Goal: Task Accomplishment & Management: Manage account settings

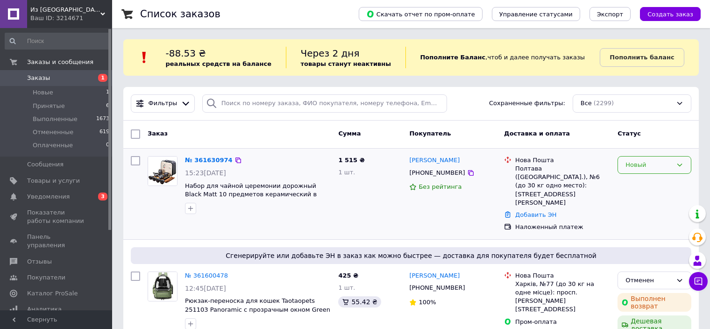
click at [662, 160] on div "Новый" at bounding box center [649, 165] width 47 height 10
click at [648, 182] on li "Принят" at bounding box center [654, 184] width 73 height 17
click at [203, 158] on link "№ 361630974" at bounding box center [206, 160] width 43 height 7
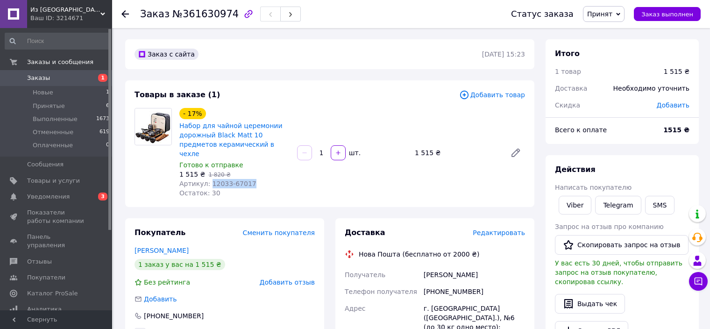
drag, startPoint x: 240, startPoint y: 172, endPoint x: 209, endPoint y: 176, distance: 31.1
click at [209, 179] on div "Артикул: 12033-67017" at bounding box center [234, 183] width 110 height 9
copy span "12033-67017"
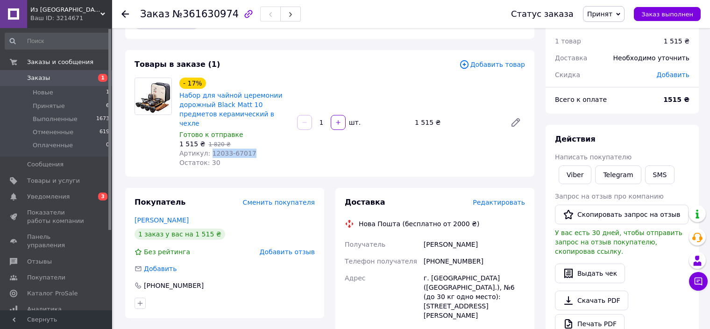
scroll to position [47, 0]
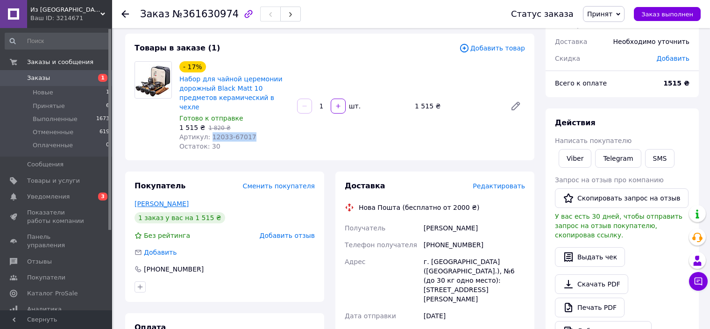
click at [146, 200] on link "Хан Юлія" at bounding box center [162, 203] width 54 height 7
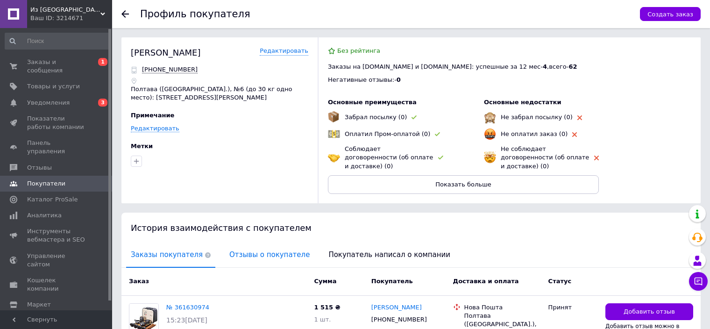
click at [244, 243] on span "Отзывы о покупателе" at bounding box center [270, 255] width 90 height 24
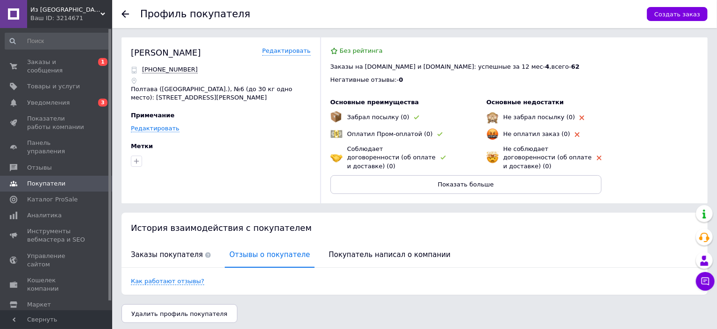
click at [128, 14] on icon at bounding box center [124, 13] width 7 height 7
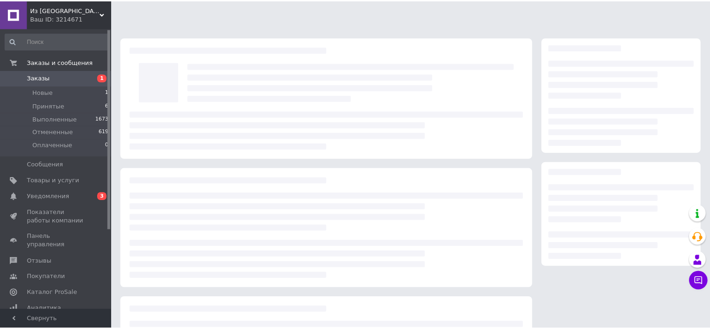
scroll to position [47, 0]
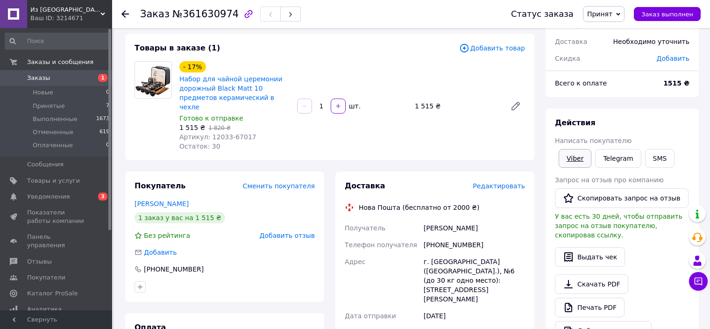
click at [577, 155] on link "Viber" at bounding box center [575, 158] width 33 height 19
click at [57, 10] on span "Из [GEOGRAPHIC_DATA]" at bounding box center [65, 10] width 70 height 8
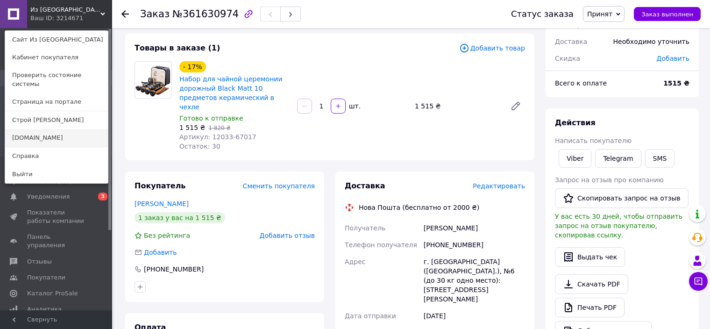
click at [35, 129] on link "[DOMAIN_NAME]" at bounding box center [56, 138] width 103 height 18
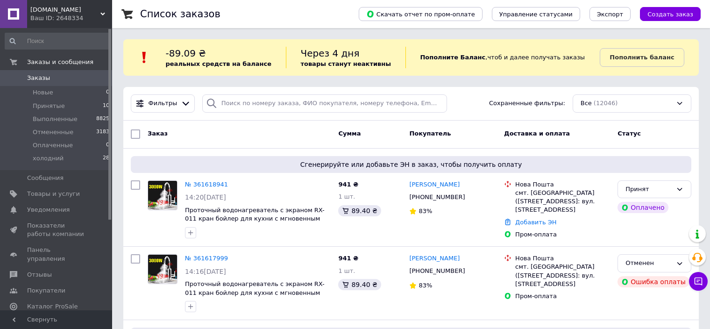
click at [65, 10] on span "[DOMAIN_NAME]" at bounding box center [65, 10] width 70 height 8
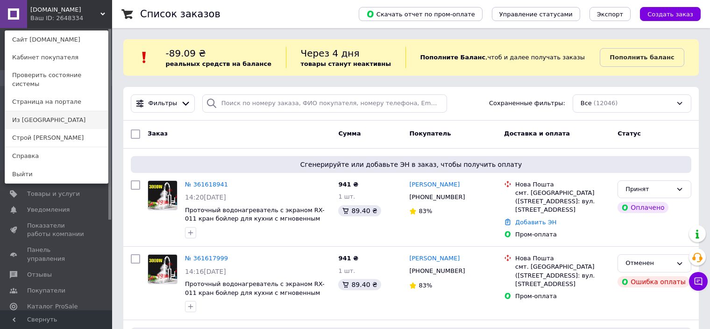
click at [39, 112] on link "Из [GEOGRAPHIC_DATA]" at bounding box center [56, 120] width 103 height 18
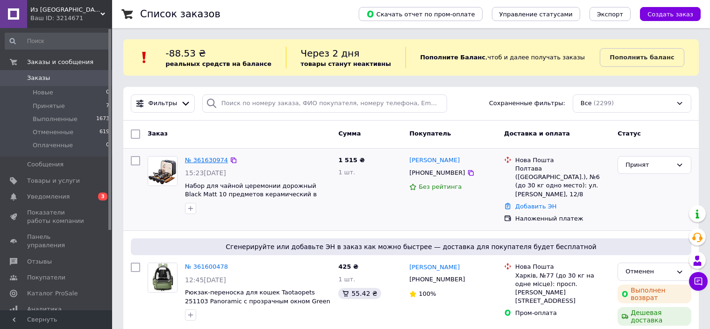
click at [211, 158] on link "№ 361630974" at bounding box center [206, 160] width 43 height 7
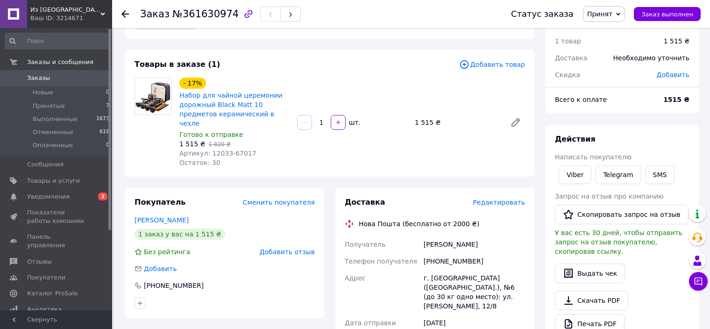
scroll to position [47, 0]
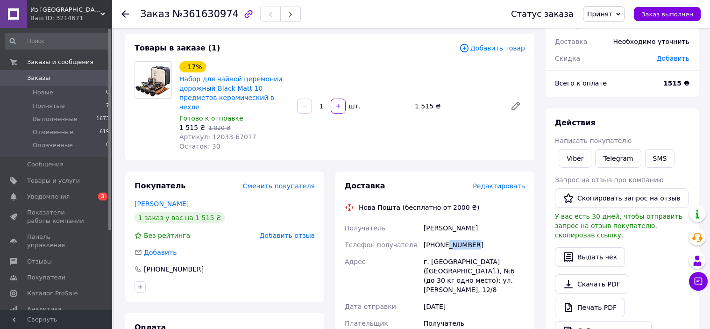
drag, startPoint x: 444, startPoint y: 237, endPoint x: 477, endPoint y: 239, distance: 32.7
click at [477, 239] on div "[PHONE_NUMBER]" at bounding box center [474, 244] width 105 height 17
copy div "9670380"
drag, startPoint x: 438, startPoint y: 222, endPoint x: 467, endPoint y: 221, distance: 28.5
click at [467, 221] on div "[PERSON_NAME]" at bounding box center [474, 228] width 105 height 17
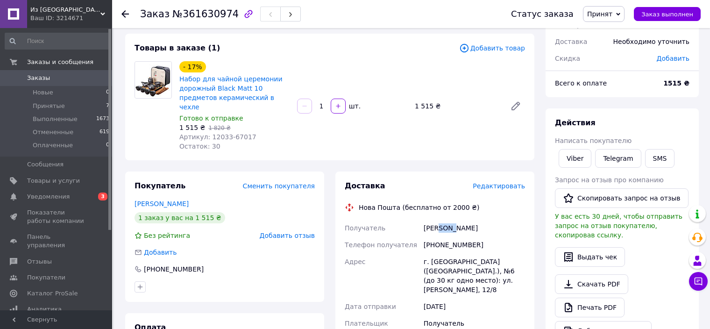
copy div "[PERSON_NAME]"
drag, startPoint x: 437, startPoint y: 234, endPoint x: 480, endPoint y: 234, distance: 43.5
click at [480, 236] on div "[PHONE_NUMBER]" at bounding box center [474, 244] width 105 height 17
copy div "0669670380"
click at [31, 77] on span "Заказы" at bounding box center [38, 78] width 23 height 8
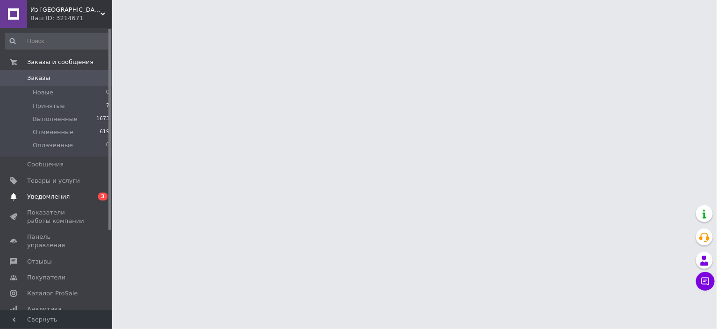
click at [41, 200] on span "Уведомления" at bounding box center [48, 197] width 43 height 8
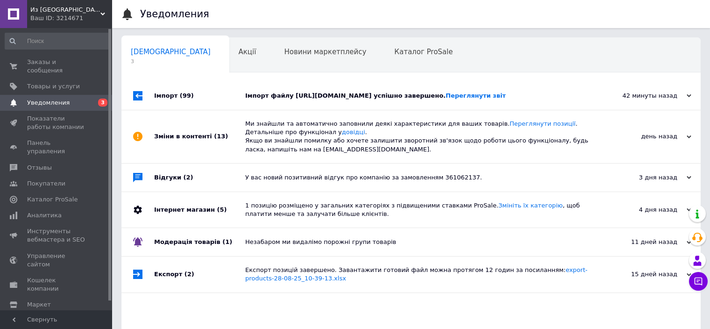
click at [303, 89] on div "Імпорт файлу https://kabinet.dropoffice.com.ua/data/dee94e45027c126d7a4d0ae20a1…" at bounding box center [421, 96] width 353 height 28
click at [265, 92] on div "Імпорт файлу https://kabinet.dropoffice.com.ua/data/dee94e45027c126d7a4d0ae20a1…" at bounding box center [421, 96] width 353 height 8
click at [31, 114] on span "Показатели работы компании" at bounding box center [56, 122] width 59 height 17
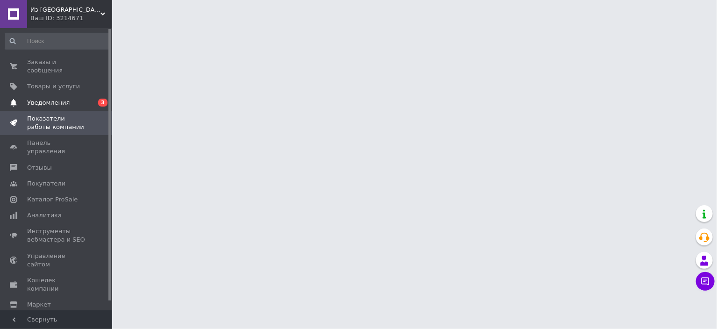
click at [36, 99] on span "Уведомления" at bounding box center [48, 103] width 43 height 8
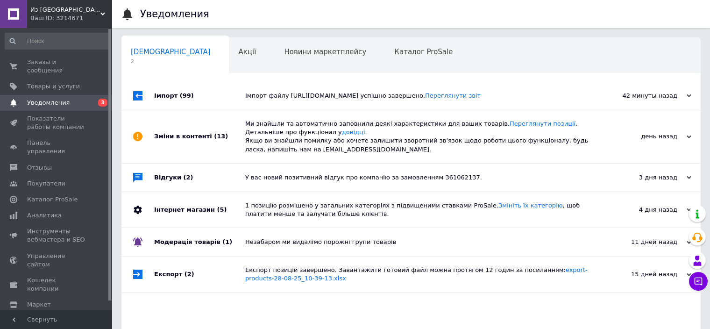
click at [350, 90] on div "Імпорт файлу https://kabinet.dropoffice.com.ua/data/dee94e45027c126d7a4d0ae20a1…" at bounding box center [421, 96] width 353 height 28
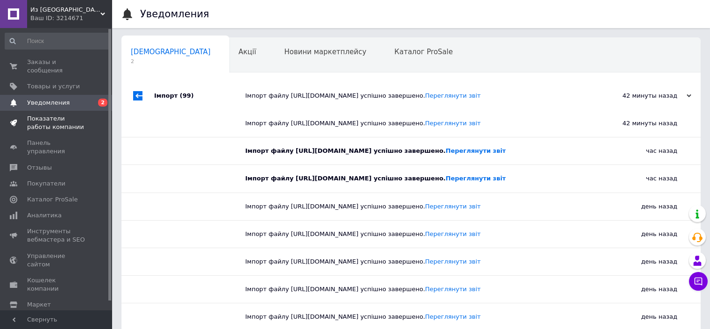
click at [53, 114] on span "Показатели работы компании" at bounding box center [56, 122] width 59 height 17
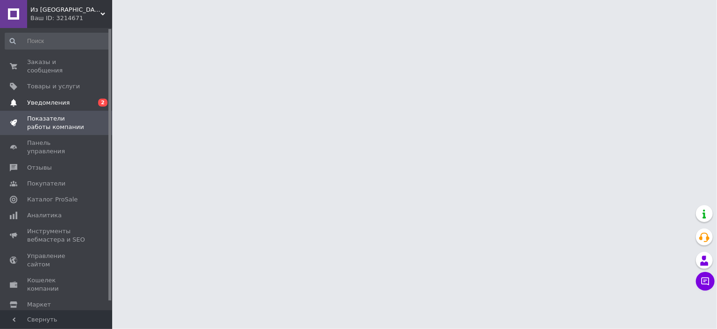
click at [48, 95] on link "Уведомления 0 2" at bounding box center [57, 103] width 115 height 16
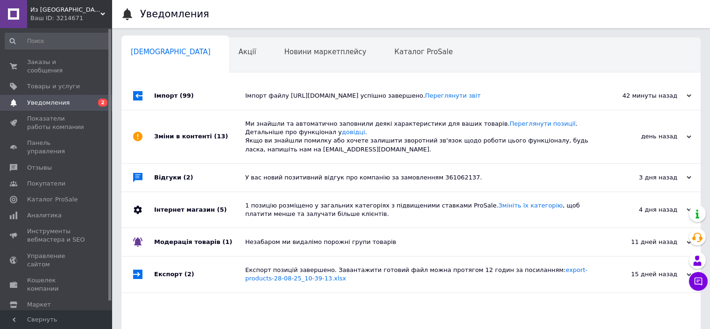
click at [318, 100] on div "Імпорт файлу https://kabinet.dropoffice.com.ua/data/dee94e45027c126d7a4d0ae20a1…" at bounding box center [421, 96] width 353 height 8
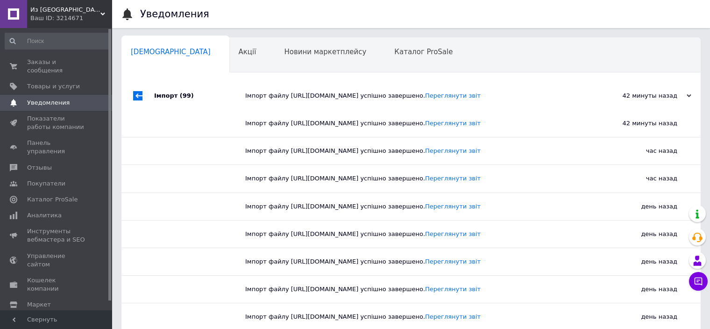
click at [63, 11] on span "Из [GEOGRAPHIC_DATA]" at bounding box center [65, 10] width 70 height 8
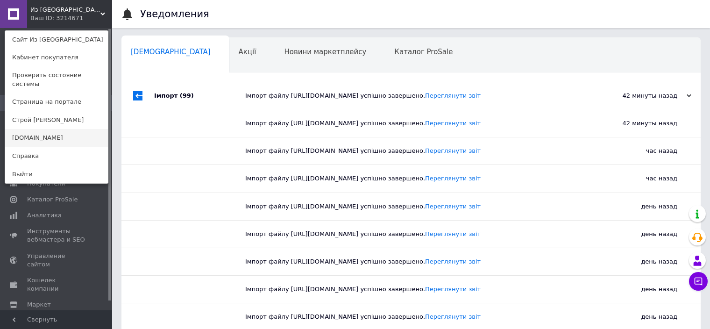
click at [43, 129] on link "[DOMAIN_NAME]" at bounding box center [56, 138] width 103 height 18
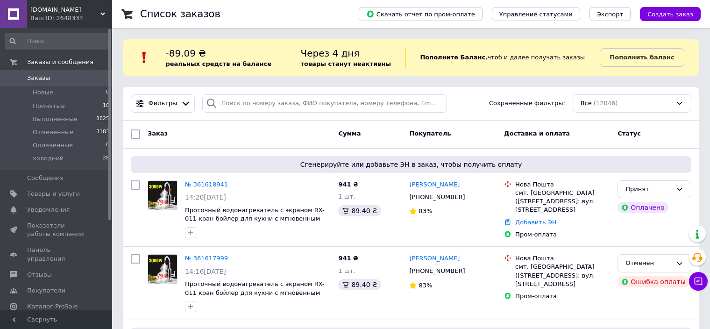
click at [71, 13] on span "[DOMAIN_NAME]" at bounding box center [65, 10] width 70 height 8
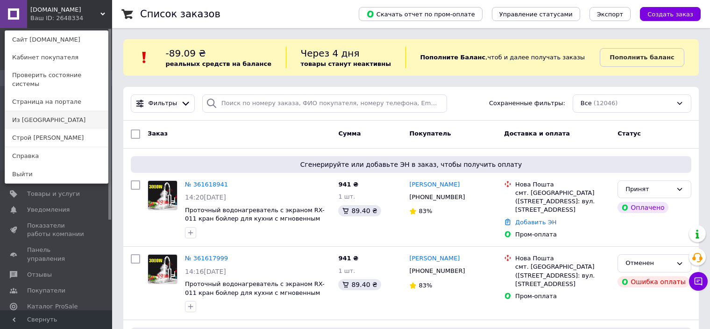
click at [37, 113] on link "Из [GEOGRAPHIC_DATA]" at bounding box center [56, 120] width 103 height 18
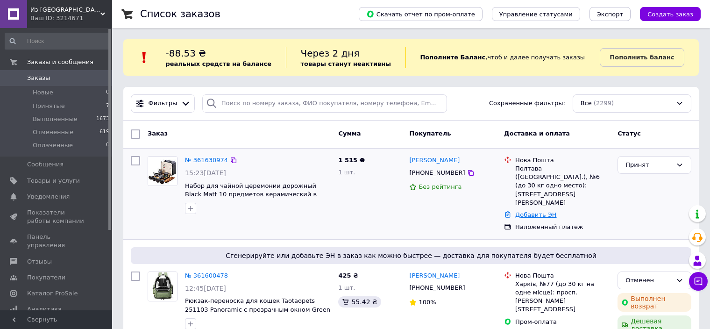
click at [536, 211] on link "Добавить ЭН" at bounding box center [535, 214] width 41 height 7
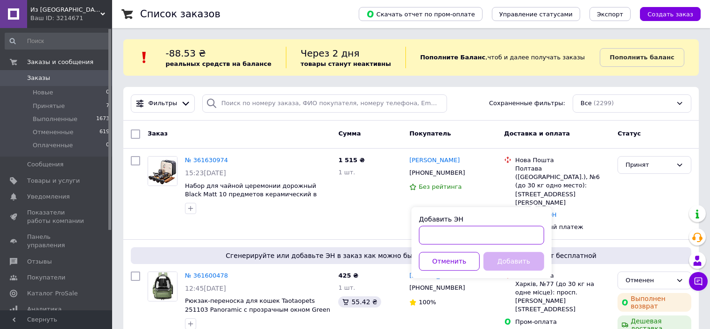
paste input "20400477611550"
type input "20400477611550"
click at [527, 254] on button "Добавить" at bounding box center [514, 261] width 61 height 19
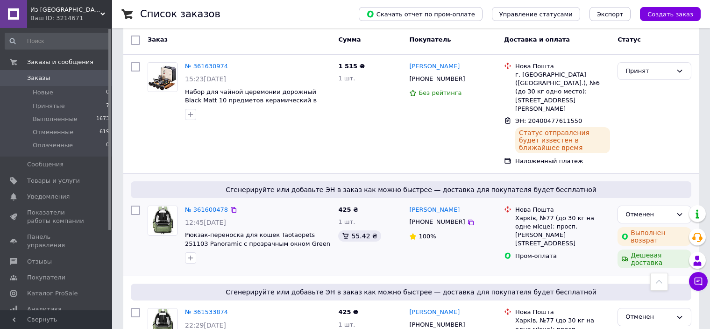
scroll to position [93, 0]
click at [60, 9] on span "Из [GEOGRAPHIC_DATA]" at bounding box center [65, 10] width 70 height 8
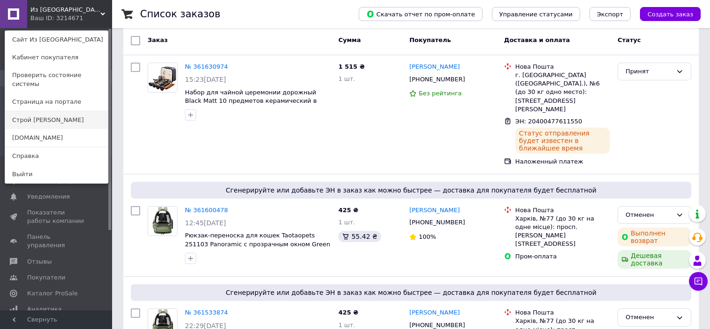
click at [53, 111] on link "Строй [PERSON_NAME]" at bounding box center [56, 120] width 103 height 18
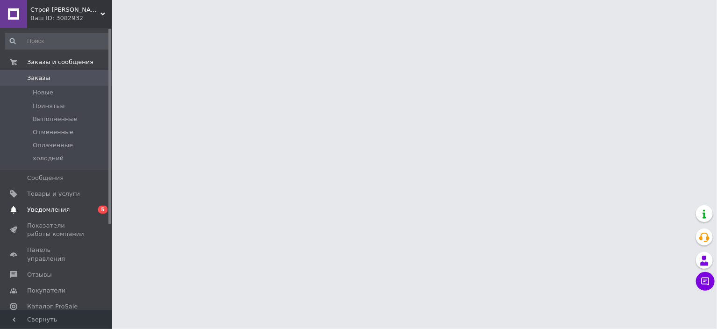
click at [45, 209] on span "Уведомления" at bounding box center [48, 210] width 43 height 8
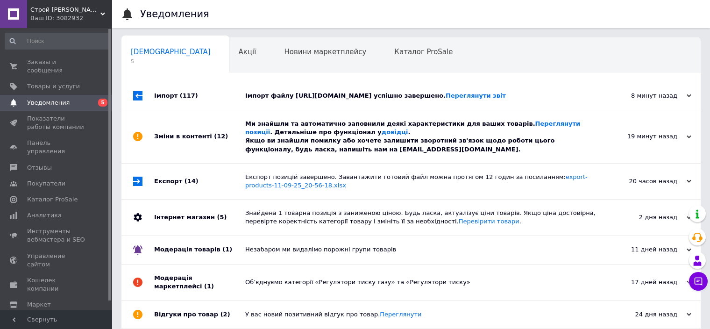
click at [258, 143] on div "Ми знайшли та автоматично заповнили деякі характеристики для ваших товарів. Пер…" at bounding box center [421, 137] width 353 height 34
click at [278, 90] on div "Імпорт файлу [URL][DOMAIN_NAME] успішно завершено. Переглянути звіт" at bounding box center [421, 96] width 353 height 28
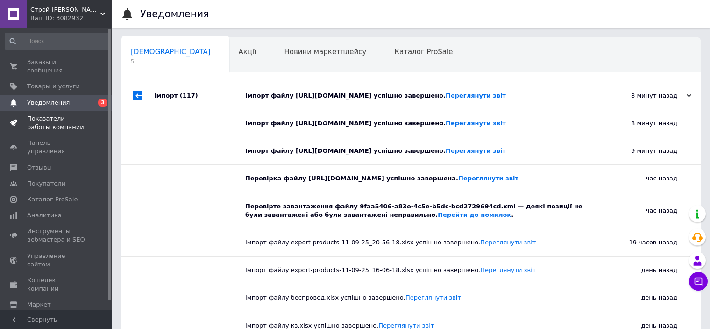
click at [26, 114] on span at bounding box center [13, 122] width 27 height 17
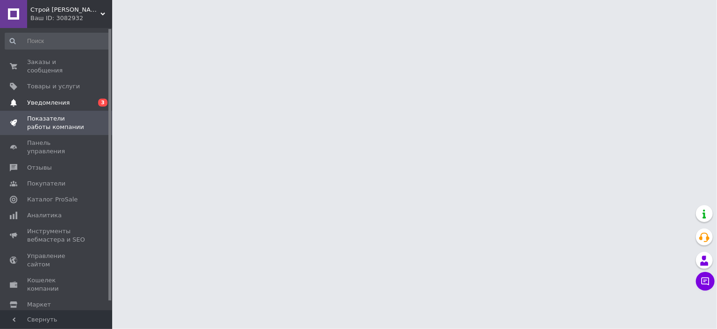
click at [48, 95] on link "Уведомления 0 3" at bounding box center [57, 103] width 115 height 16
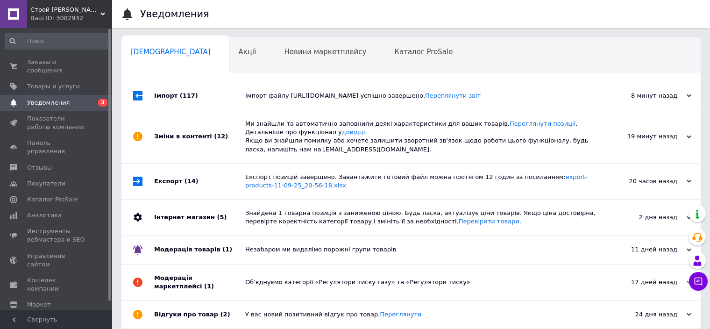
click at [282, 86] on div "Імпорт файлу [URL][DOMAIN_NAME] успішно завершено. Переглянути звіт" at bounding box center [421, 96] width 353 height 28
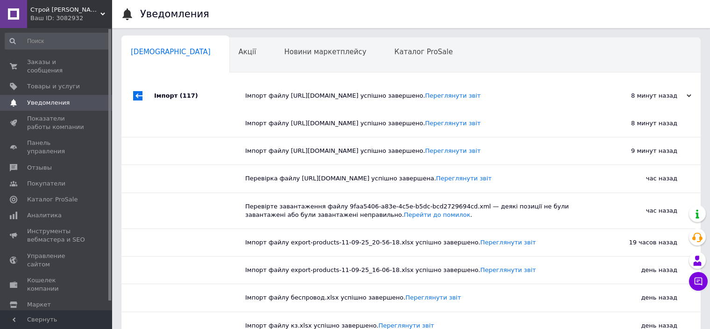
click at [58, 52] on div "Заказы и сообщения 0 0 Товары и услуги Уведомления 0 Показатели работы компании…" at bounding box center [57, 170] width 115 height 285
click at [54, 61] on span "Заказы и сообщения" at bounding box center [56, 66] width 59 height 17
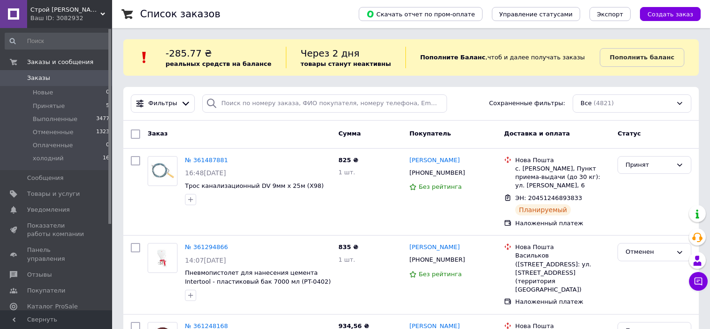
click at [78, 14] on span "Строй [PERSON_NAME]" at bounding box center [65, 10] width 70 height 8
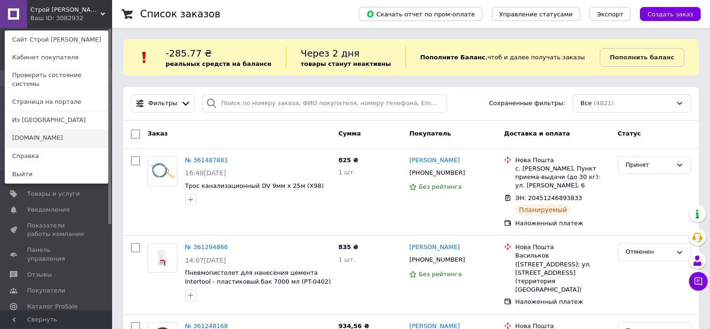
click at [29, 129] on link "[DOMAIN_NAME]" at bounding box center [56, 138] width 103 height 18
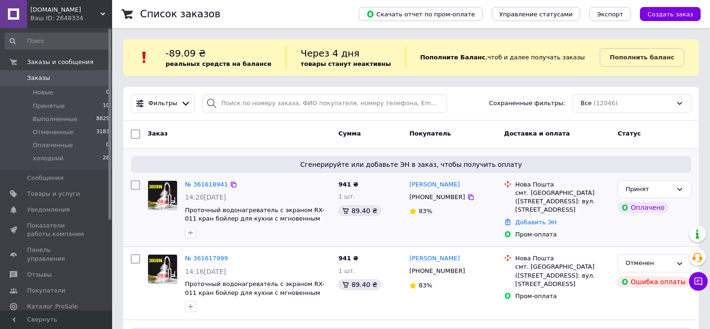
click at [125, 230] on div "Сгенерируйте или добавьте ЭН в заказ, чтобы получить оплату № 361618941 14:20, …" at bounding box center [411, 198] width 576 height 98
click at [533, 219] on link "Добавить ЭН" at bounding box center [535, 222] width 41 height 7
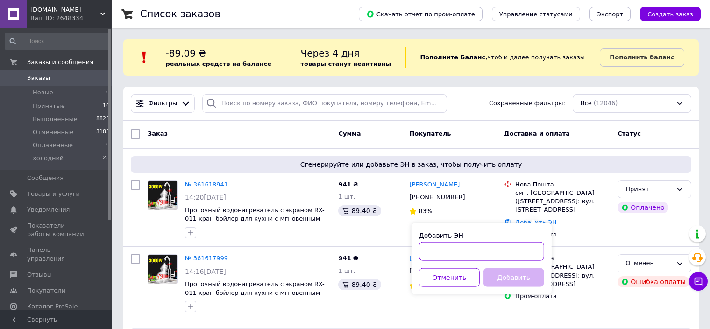
paste input "20451247214395"
type input "20451247214395"
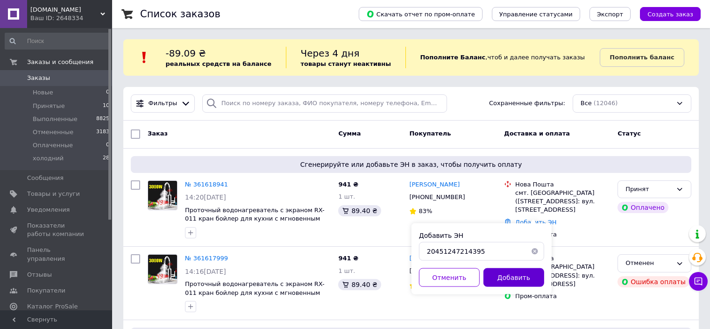
click at [510, 274] on button "Добавить" at bounding box center [514, 277] width 61 height 19
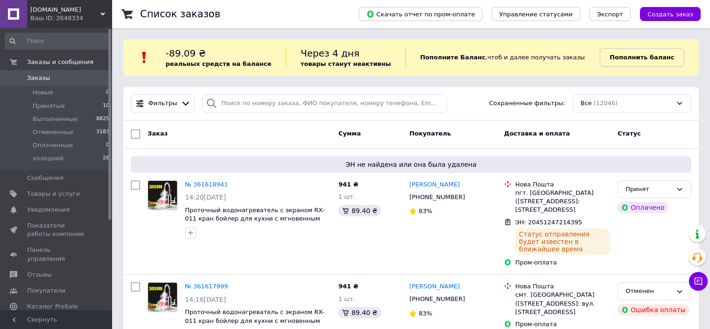
click at [629, 55] on b "Пополнить баланс" at bounding box center [642, 57] width 64 height 7
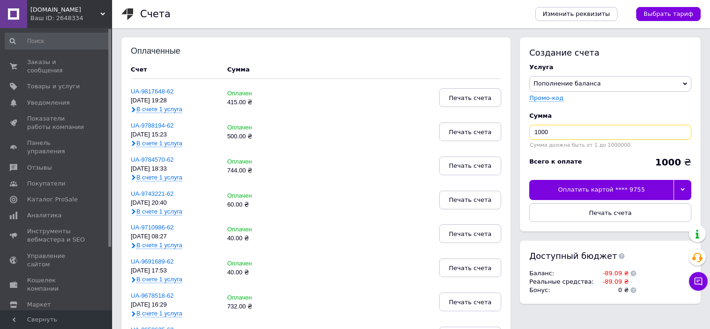
drag, startPoint x: 534, startPoint y: 131, endPoint x: 514, endPoint y: 132, distance: 20.1
type input "90"
click at [685, 189] on div at bounding box center [683, 190] width 18 height 20
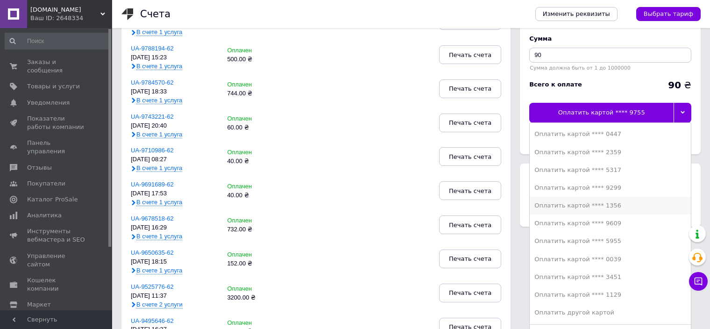
scroll to position [93, 0]
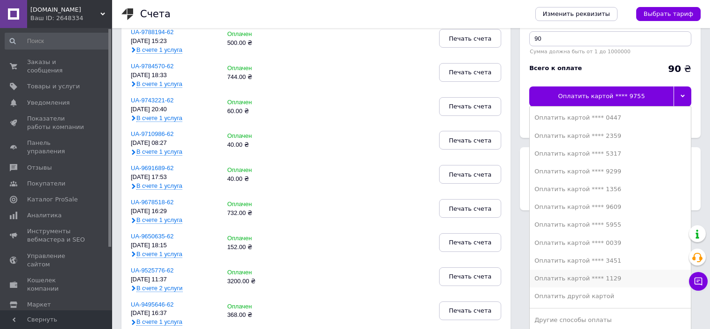
click at [590, 280] on div "Оплатить картой **** 1129" at bounding box center [611, 278] width 152 height 8
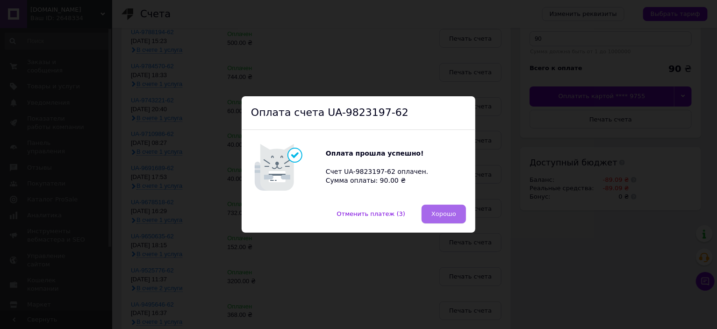
click at [450, 210] on span "Хорошо" at bounding box center [443, 213] width 25 height 7
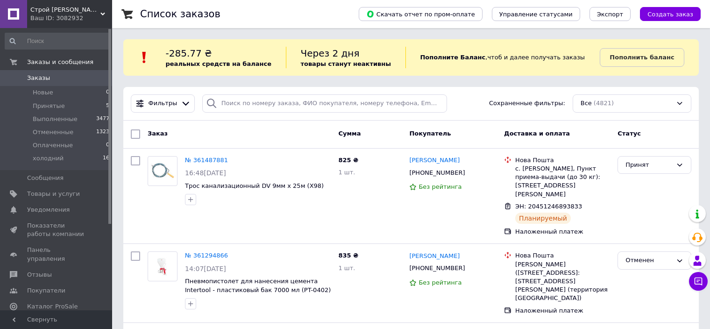
click at [59, 13] on span "Строй [PERSON_NAME]" at bounding box center [65, 10] width 70 height 8
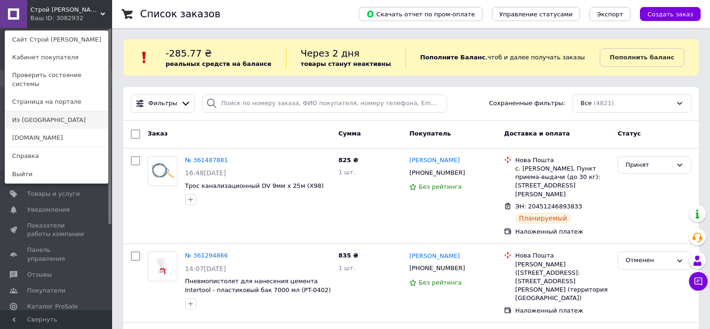
click at [30, 116] on link "Из [GEOGRAPHIC_DATA]" at bounding box center [56, 120] width 103 height 18
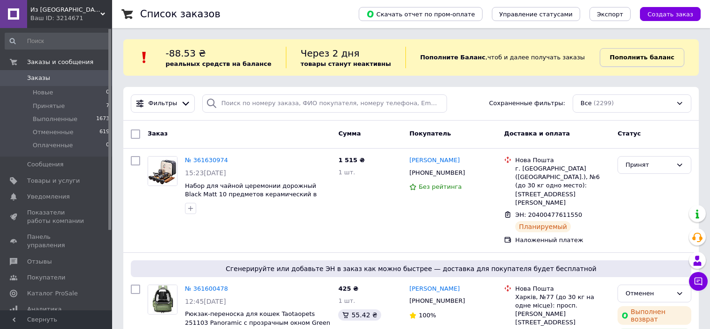
click at [638, 50] on link "Пополнить баланс" at bounding box center [642, 57] width 84 height 19
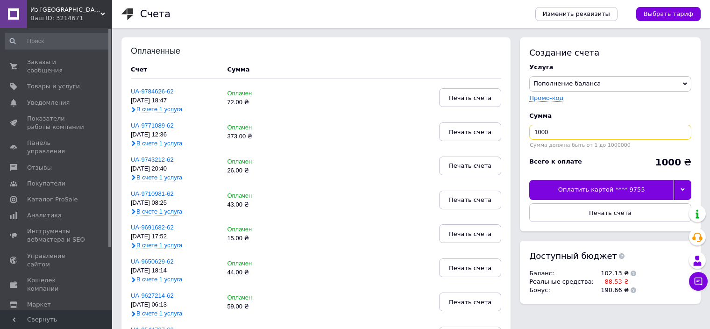
drag, startPoint x: 551, startPoint y: 135, endPoint x: 530, endPoint y: 133, distance: 20.6
click at [530, 133] on input "1000" at bounding box center [610, 132] width 162 height 15
type input "89"
click at [680, 188] on div at bounding box center [683, 190] width 18 height 20
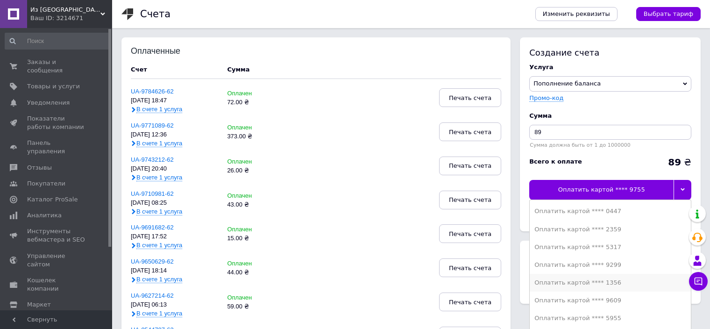
scroll to position [47, 0]
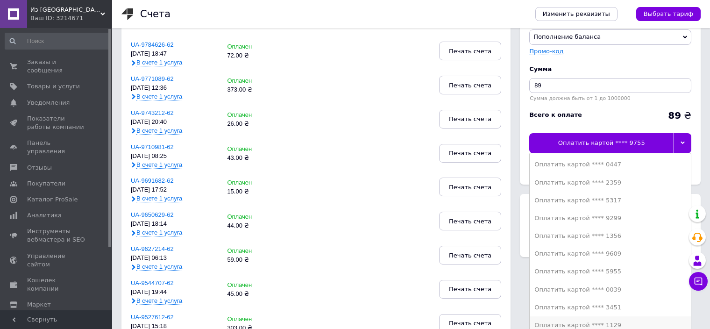
click at [598, 324] on div "Оплатить картой **** 1129" at bounding box center [611, 325] width 152 height 8
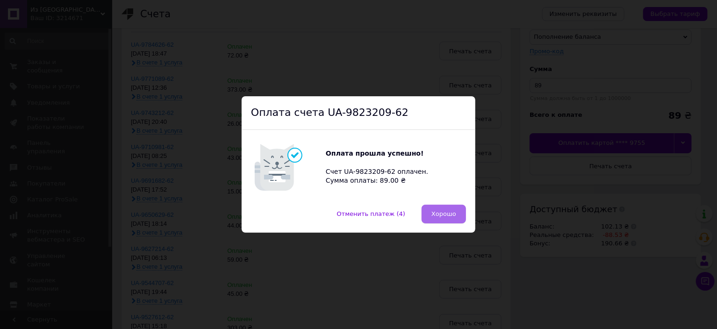
click at [443, 212] on span "Хорошо" at bounding box center [443, 213] width 25 height 7
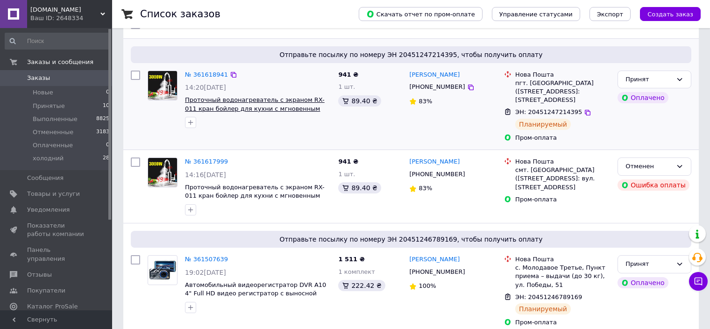
scroll to position [47, 0]
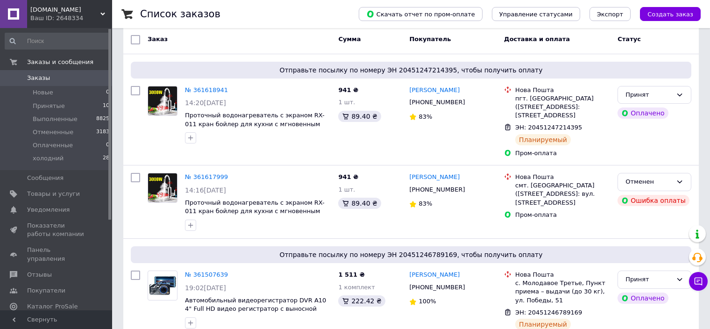
click at [49, 12] on span "[DOMAIN_NAME]" at bounding box center [65, 10] width 70 height 8
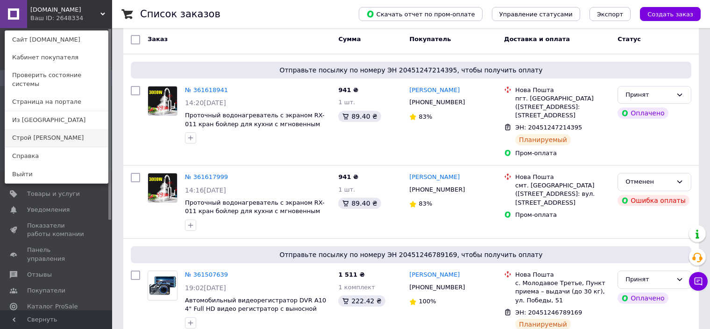
click at [30, 130] on link "Строй [PERSON_NAME]" at bounding box center [56, 138] width 103 height 18
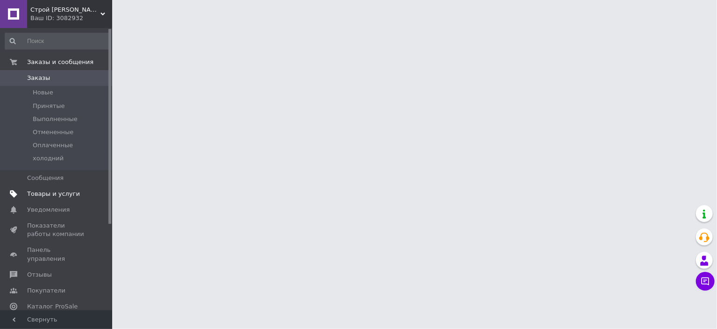
click at [41, 198] on link "Товары и услуги" at bounding box center [57, 194] width 115 height 16
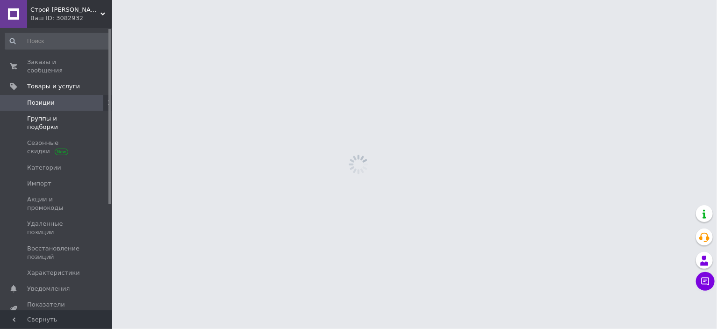
click at [45, 114] on span "Группы и подборки" at bounding box center [56, 122] width 59 height 17
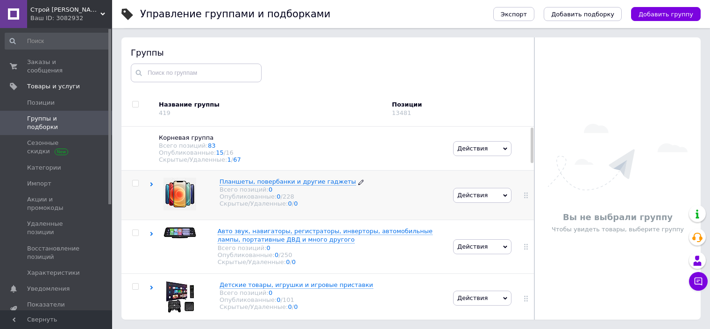
click at [244, 184] on span "Планшеты, повербанки и другие гаджеты" at bounding box center [288, 181] width 136 height 7
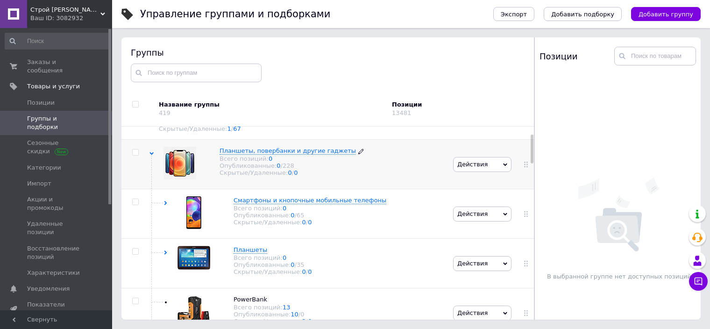
scroll to position [47, 0]
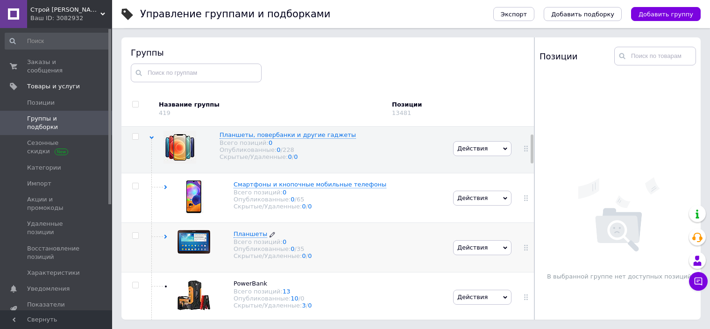
click at [255, 237] on span "Планшеты" at bounding box center [251, 233] width 34 height 7
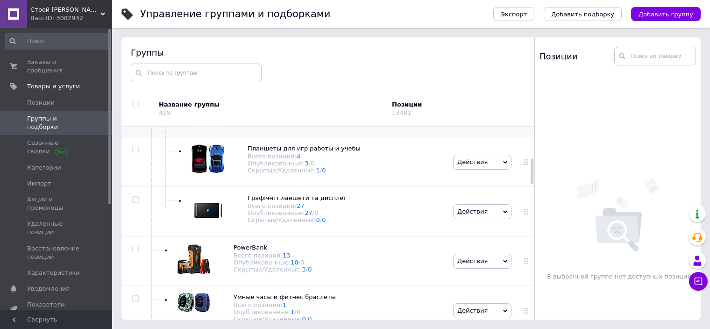
scroll to position [234, 0]
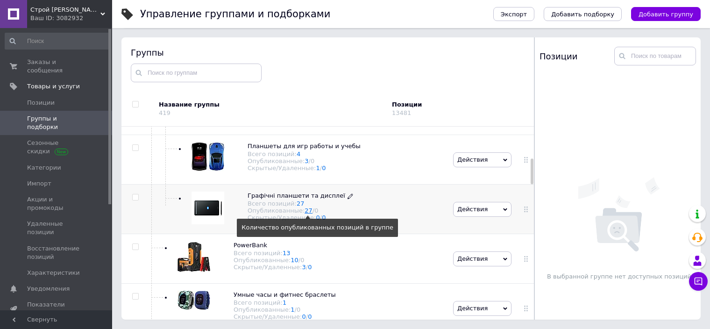
click at [305, 214] on link "27" at bounding box center [309, 210] width 8 height 7
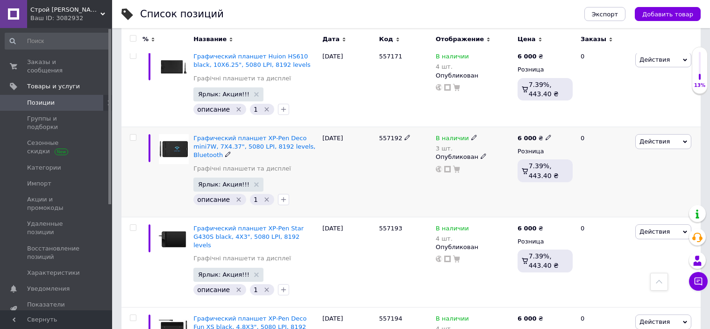
scroll to position [514, 0]
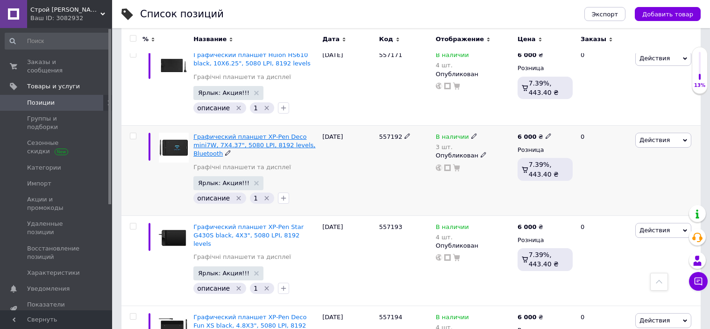
click at [257, 133] on span "Графический планшет XP-Pen Deco mini7W, 7X4.37", 5080 LPI, 8192 levels, Bluetoo…" at bounding box center [254, 145] width 122 height 24
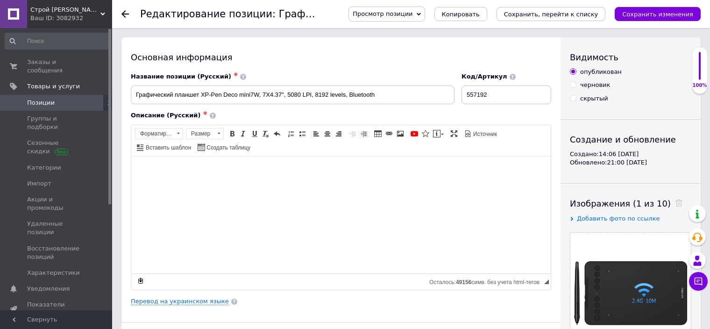
click at [124, 15] on use at bounding box center [124, 13] width 7 height 7
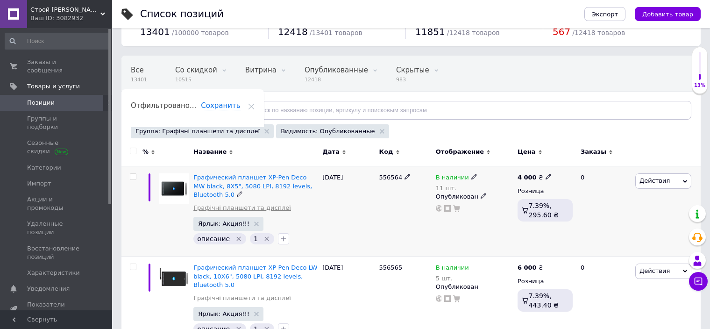
scroll to position [47, 0]
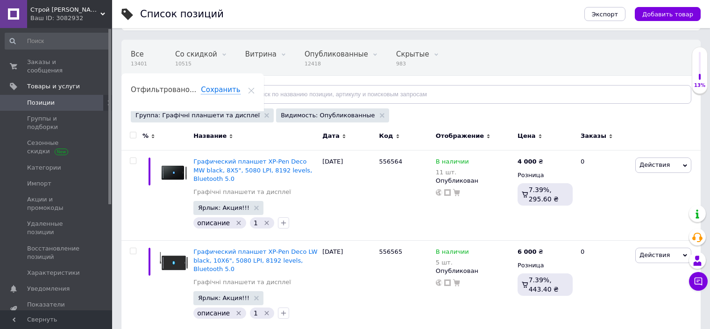
click at [525, 133] on span "Цена" at bounding box center [527, 136] width 18 height 8
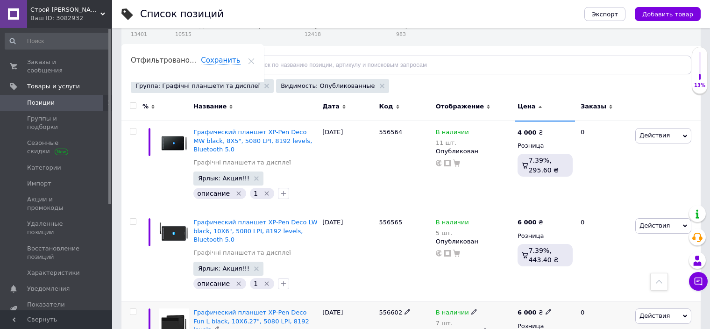
scroll to position [47, 0]
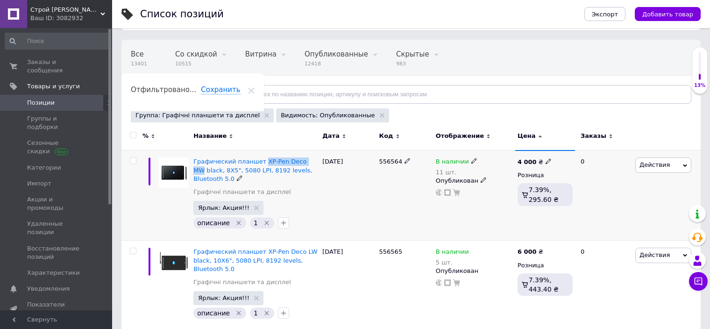
drag, startPoint x: 258, startPoint y: 160, endPoint x: 306, endPoint y: 159, distance: 48.1
click at [526, 159] on b "4 000" at bounding box center [527, 161] width 19 height 7
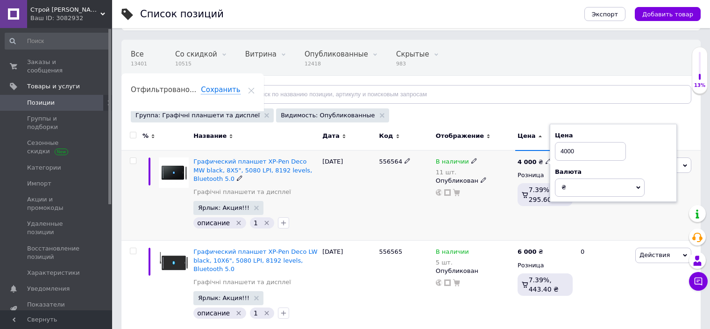
drag, startPoint x: 583, startPoint y: 147, endPoint x: 521, endPoint y: 164, distance: 64.4
click at [519, 164] on span "4 000 ₴ Цена 4000 Валюта ₴ $ € CHF £ ¥ PLN ₸ MDL HUF KGS CN¥ TRY ₩ lei" at bounding box center [535, 162] width 34 height 8
type input "4300"
click at [390, 188] on div "556564" at bounding box center [405, 195] width 57 height 90
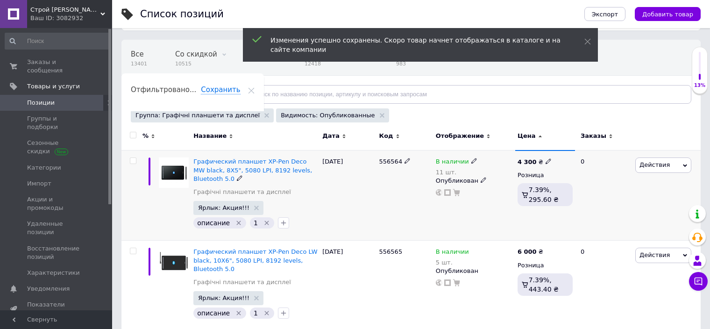
click at [673, 164] on span "Действия" at bounding box center [663, 164] width 56 height 15
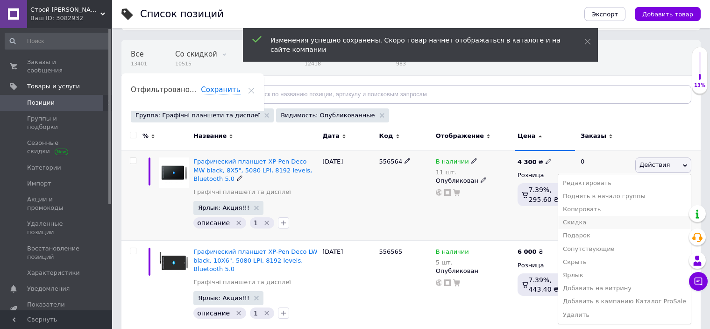
click at [597, 221] on li "Скидка" at bounding box center [624, 222] width 133 height 13
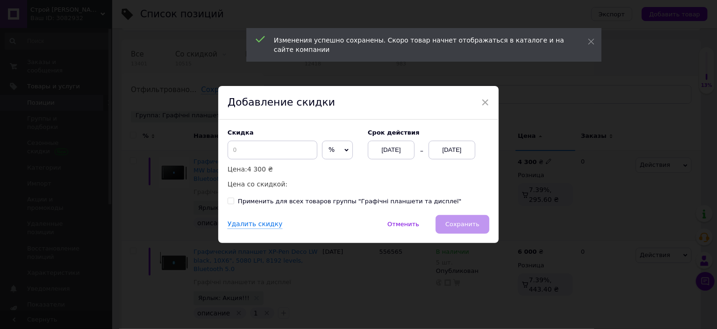
click at [342, 148] on span "%" at bounding box center [337, 150] width 31 height 19
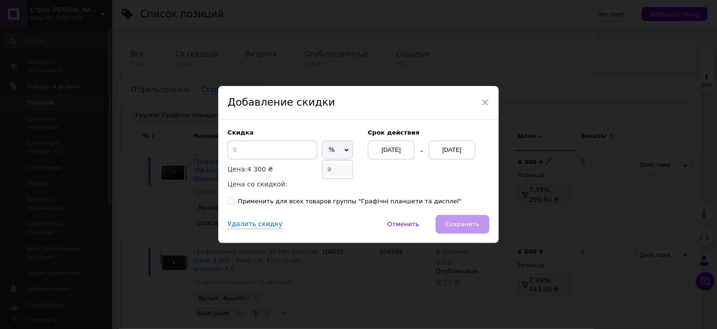
click at [324, 166] on li "₴" at bounding box center [337, 169] width 30 height 13
click at [287, 149] on input at bounding box center [273, 150] width 90 height 19
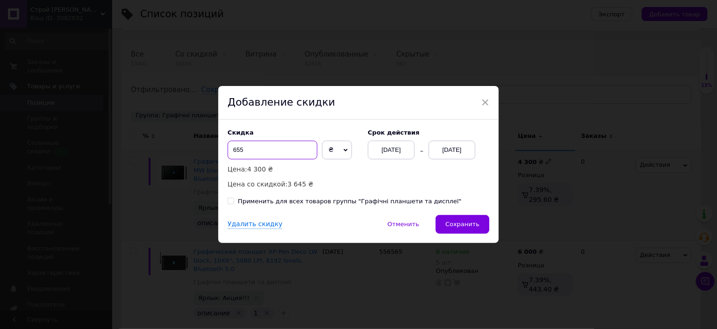
type input "655"
click at [453, 148] on div "[DATE]" at bounding box center [451, 150] width 47 height 19
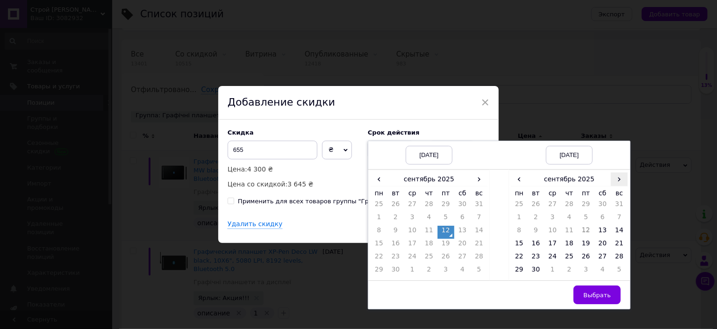
click at [623, 176] on span "›" at bounding box center [619, 179] width 17 height 14
click at [519, 257] on td "27" at bounding box center [519, 258] width 17 height 13
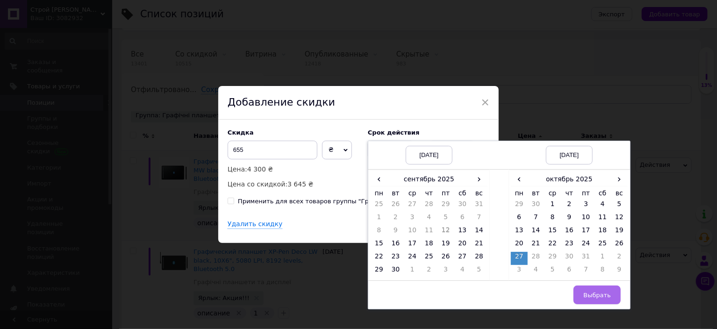
click at [592, 292] on span "Выбрать" at bounding box center [597, 295] width 28 height 7
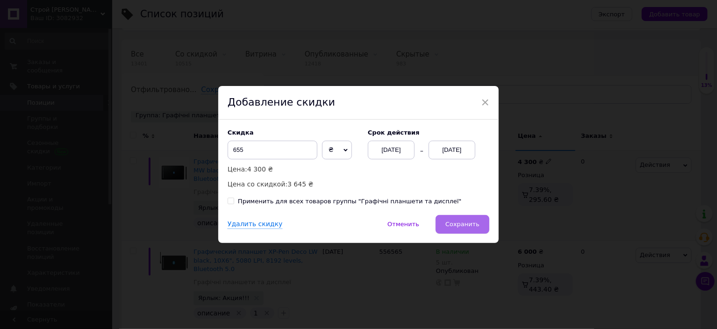
click at [465, 225] on span "Сохранить" at bounding box center [462, 224] width 34 height 7
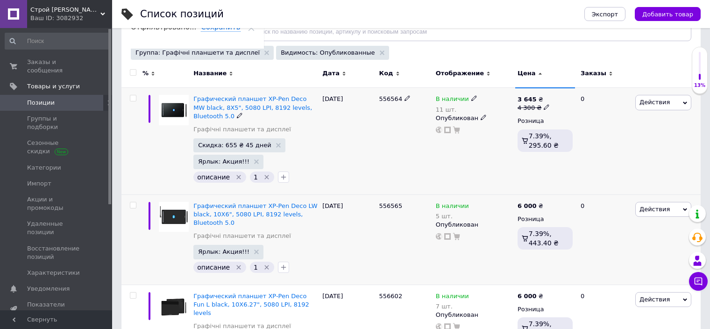
scroll to position [140, 0]
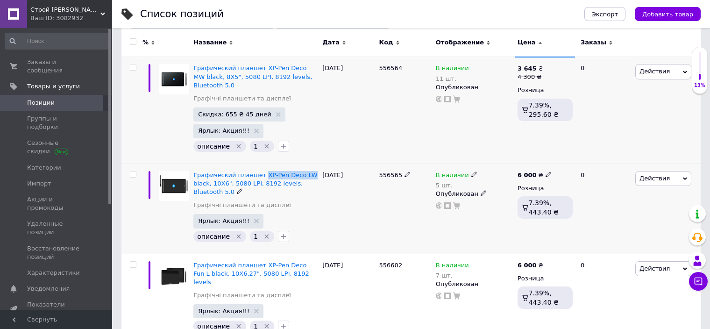
drag, startPoint x: 258, startPoint y: 172, endPoint x: 310, endPoint y: 173, distance: 52.3
copy span "XP-Pen Deco LW"
click at [530, 171] on b "6 000" at bounding box center [527, 174] width 19 height 7
drag, startPoint x: 598, startPoint y: 159, endPoint x: 545, endPoint y: 165, distance: 52.6
click at [545, 165] on div "6 000 ₴ Цена 6000 Валюта ₴ $ € CHF £ ¥ PLN ₸ MDL HUF KGS CN¥ TRY ₩ lei Розница …" at bounding box center [545, 209] width 60 height 90
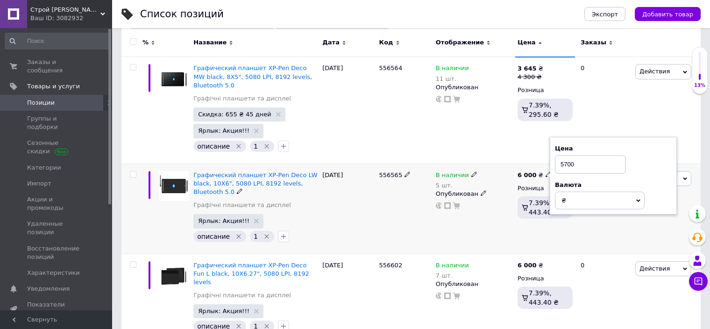
type input "5700"
click at [342, 200] on div "11.09.2025" at bounding box center [348, 209] width 57 height 90
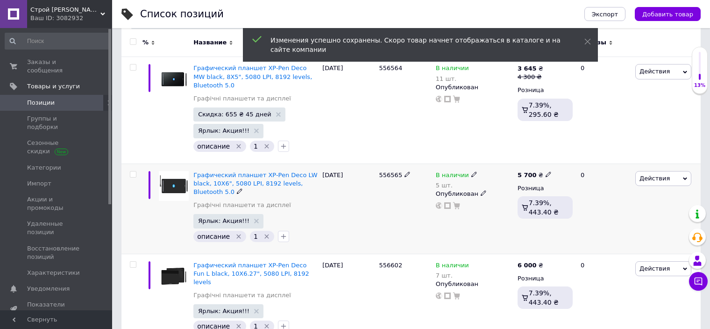
click at [670, 171] on span "Действия" at bounding box center [663, 178] width 56 height 15
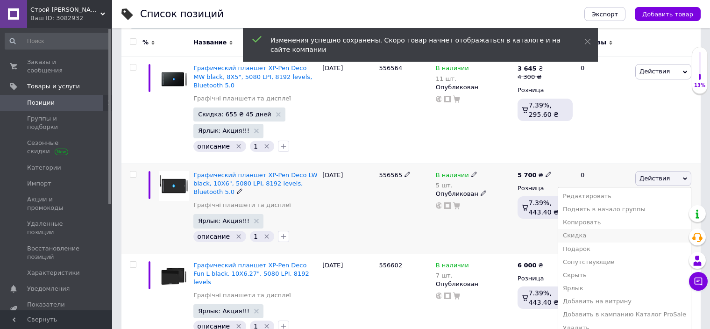
click at [600, 233] on li "Скидка" at bounding box center [624, 235] width 133 height 13
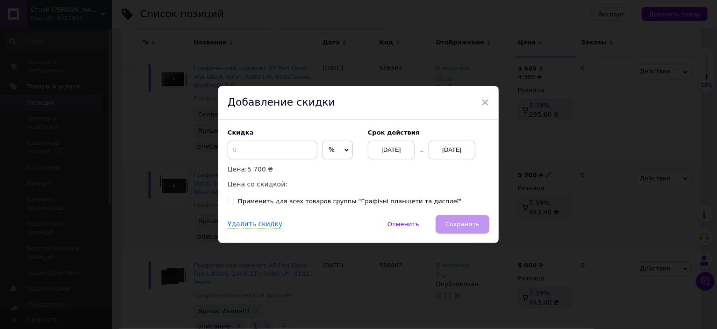
click at [332, 150] on span "%" at bounding box center [337, 150] width 31 height 19
click at [328, 167] on li "₴" at bounding box center [337, 169] width 30 height 13
click at [295, 143] on input at bounding box center [273, 150] width 90 height 19
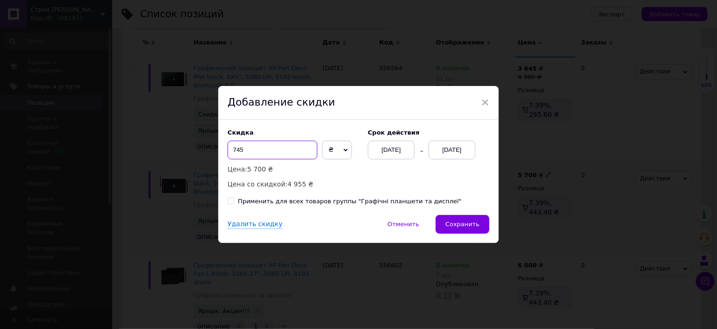
type input "745"
click at [451, 147] on div "[DATE]" at bounding box center [451, 150] width 47 height 19
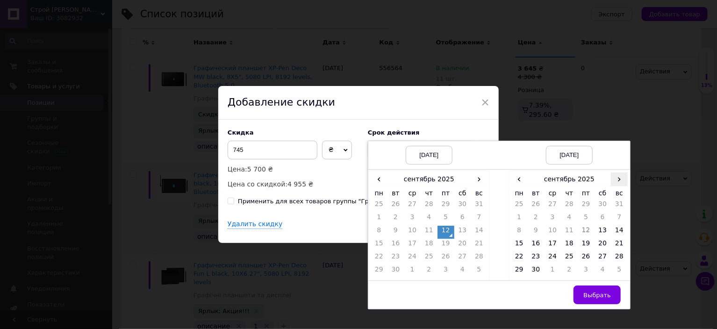
click at [623, 183] on span "›" at bounding box center [619, 179] width 17 height 14
click at [516, 258] on td "27" at bounding box center [519, 258] width 17 height 13
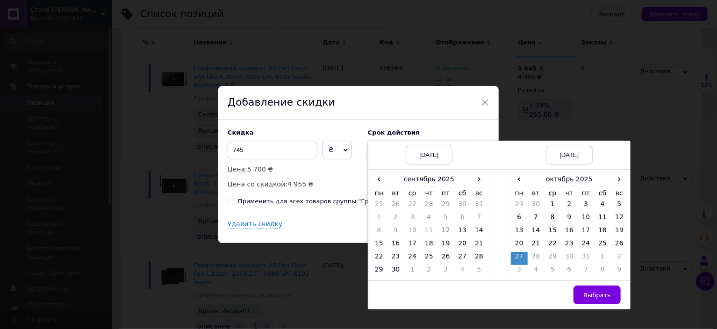
drag, startPoint x: 604, startPoint y: 292, endPoint x: 531, endPoint y: 282, distance: 73.5
click at [604, 292] on span "Выбрать" at bounding box center [597, 295] width 28 height 7
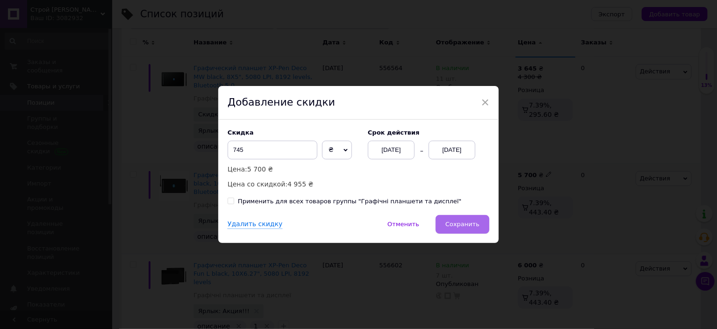
click at [465, 217] on button "Сохранить" at bounding box center [462, 224] width 54 height 19
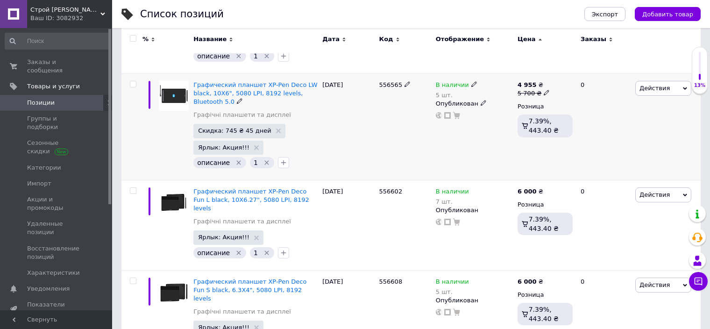
scroll to position [234, 0]
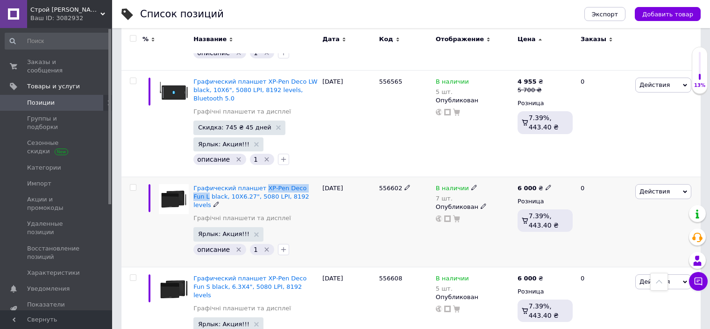
drag, startPoint x: 257, startPoint y: 187, endPoint x: 313, endPoint y: 187, distance: 55.6
copy span "XP-Pen Deco Fun L"
click at [525, 185] on b "6 000" at bounding box center [527, 188] width 19 height 7
drag, startPoint x: 579, startPoint y: 178, endPoint x: 553, endPoint y: 173, distance: 26.7
click at [553, 173] on div "Цена 6000 Валюта ₴ $ € CHF £ ¥ PLN ₸ MDL HUF KGS CN¥ TRY ₩ lei" at bounding box center [613, 189] width 127 height 78
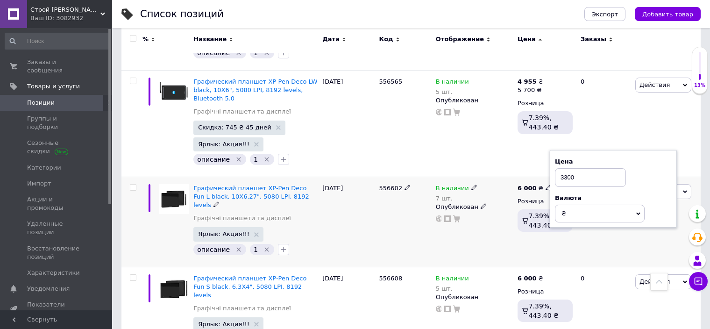
type input "3300"
click at [333, 222] on div "11.09.2025" at bounding box center [348, 222] width 57 height 90
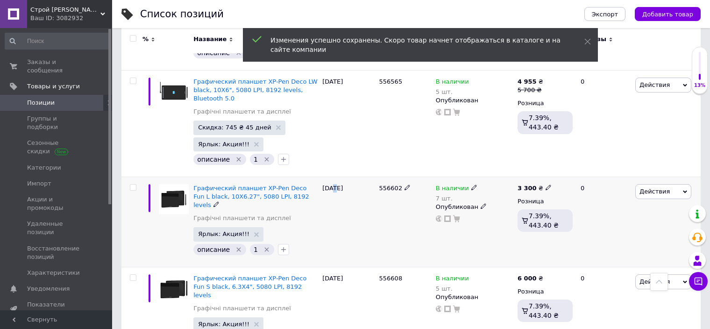
click at [668, 185] on span "Действия" at bounding box center [663, 191] width 56 height 15
click at [602, 244] on li "Скидка" at bounding box center [624, 248] width 133 height 13
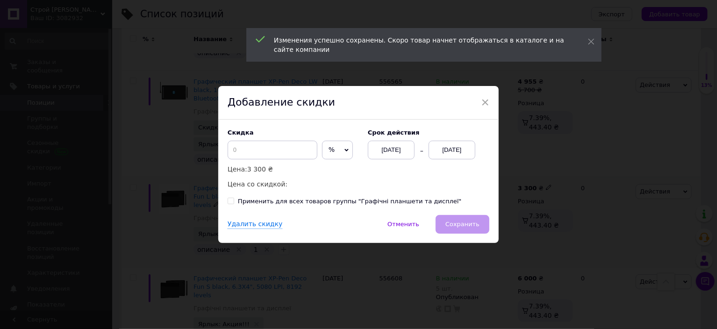
click at [338, 147] on span "%" at bounding box center [337, 150] width 31 height 19
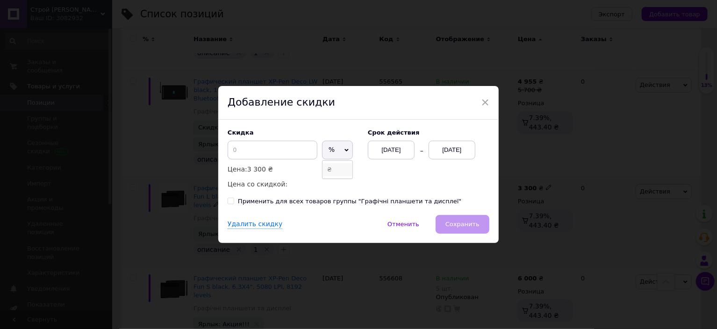
click at [323, 168] on li "₴" at bounding box center [337, 169] width 30 height 13
click at [285, 147] on input at bounding box center [273, 150] width 90 height 19
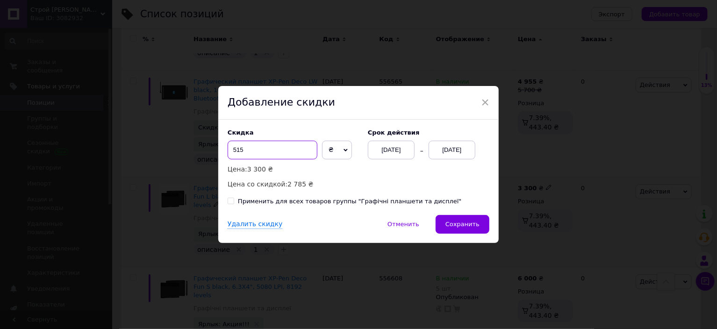
type input "515"
click at [461, 149] on div "[DATE]" at bounding box center [451, 150] width 47 height 19
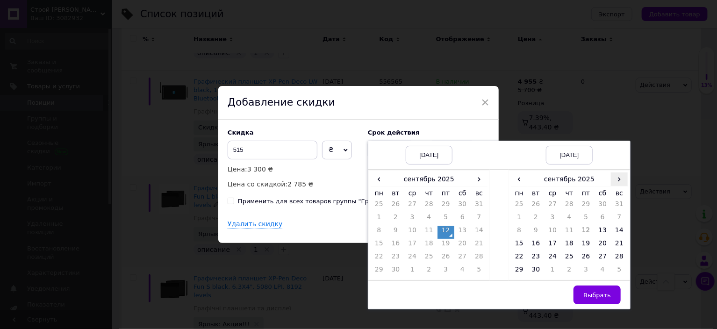
click at [617, 179] on span "›" at bounding box center [619, 179] width 17 height 14
click at [523, 257] on td "27" at bounding box center [519, 258] width 17 height 13
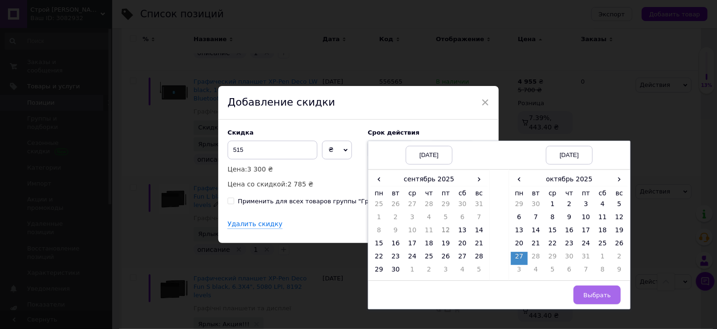
click at [598, 294] on span "Выбрать" at bounding box center [597, 295] width 28 height 7
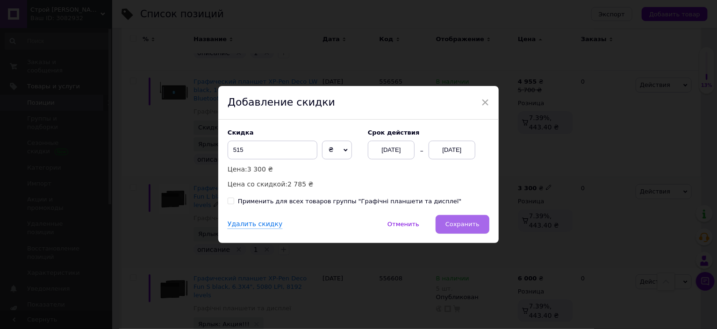
click at [462, 221] on span "Сохранить" at bounding box center [462, 224] width 34 height 7
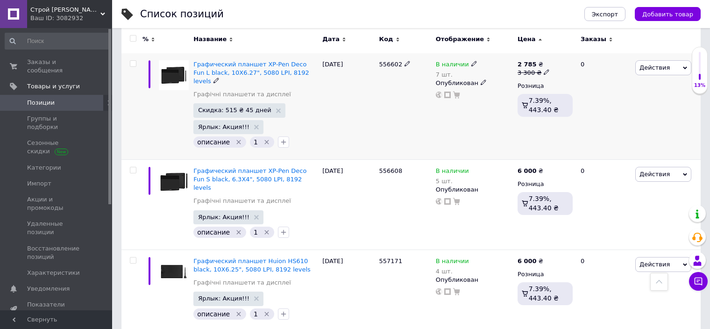
scroll to position [374, 0]
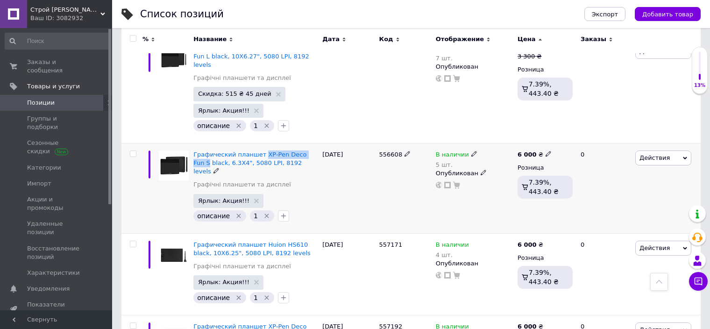
drag, startPoint x: 257, startPoint y: 145, endPoint x: 309, endPoint y: 148, distance: 51.9
copy span "XP-Pen Deco Fun S"
click at [525, 151] on b "6 000" at bounding box center [527, 154] width 19 height 7
drag, startPoint x: 561, startPoint y: 125, endPoint x: 550, endPoint y: 125, distance: 10.7
click at [550, 125] on div "Цена 6000 Валюта ₴ $ € CHF £ ¥ PLN ₸ MDL HUF KGS CN¥ TRY ₩ lei" at bounding box center [613, 155] width 127 height 78
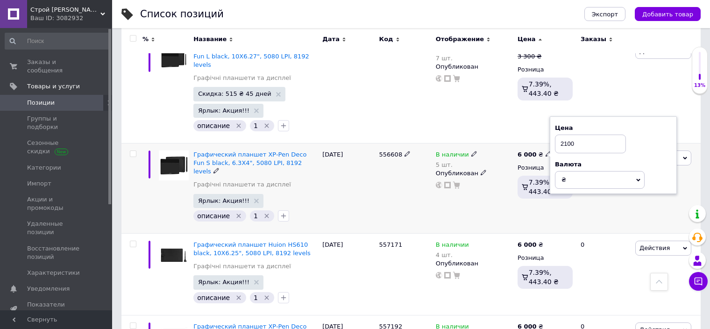
type input "2100"
click at [338, 193] on div "11.09.2025" at bounding box center [348, 188] width 57 height 90
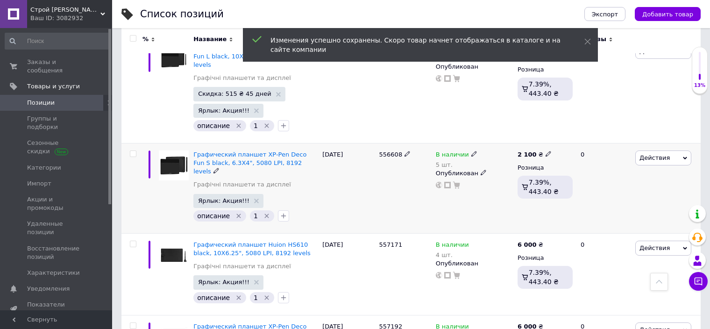
click at [676, 150] on span "Действия" at bounding box center [663, 157] width 56 height 15
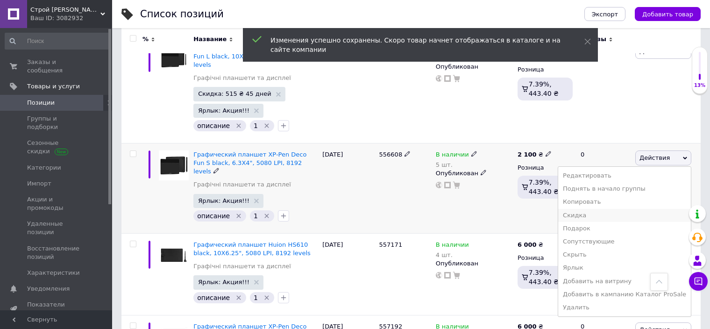
click at [594, 209] on li "Скидка" at bounding box center [624, 215] width 133 height 13
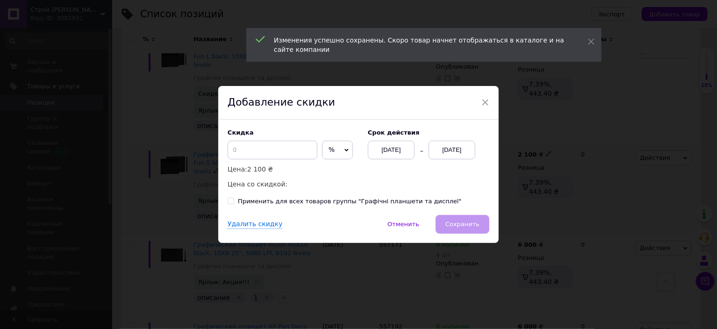
click at [331, 154] on span "%" at bounding box center [337, 150] width 31 height 19
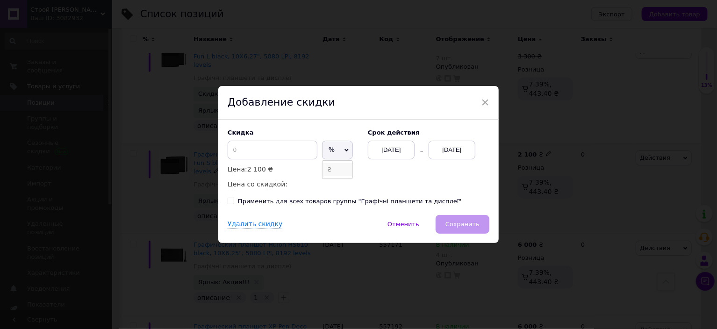
click at [327, 167] on li "₴" at bounding box center [337, 169] width 30 height 13
click at [271, 146] on input at bounding box center [273, 150] width 90 height 19
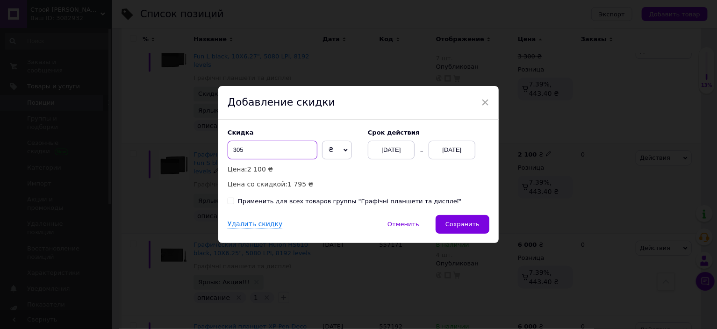
type input "305"
click at [443, 153] on div "[DATE]" at bounding box center [451, 150] width 47 height 19
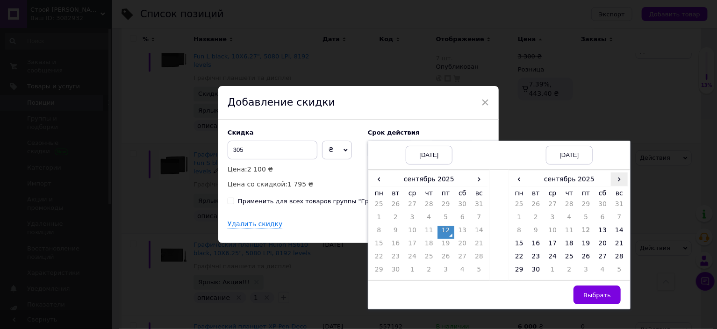
click at [617, 178] on span "›" at bounding box center [619, 179] width 17 height 14
click at [513, 258] on td "27" at bounding box center [519, 258] width 17 height 13
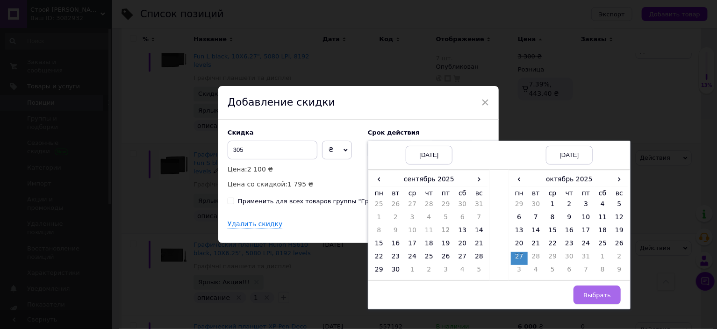
click at [587, 290] on button "Выбрать" at bounding box center [596, 294] width 47 height 19
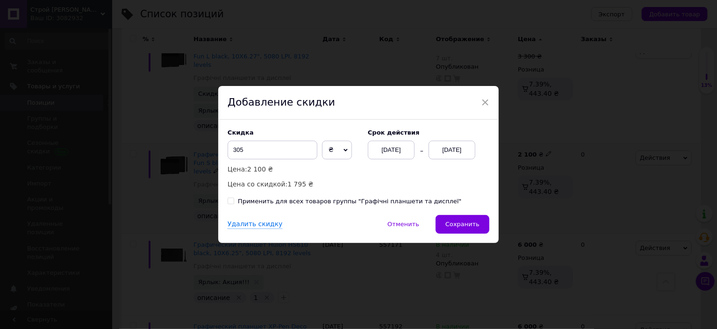
click at [466, 225] on span "Сохранить" at bounding box center [462, 224] width 34 height 7
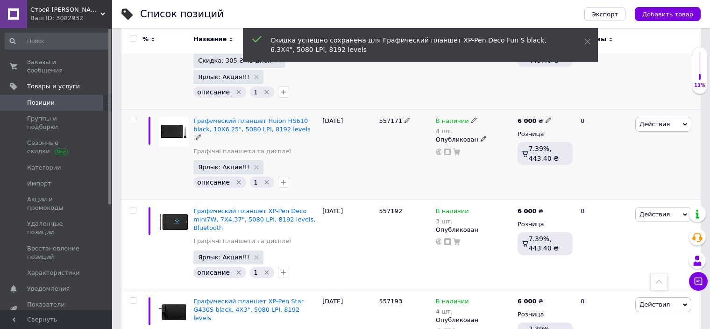
scroll to position [467, 0]
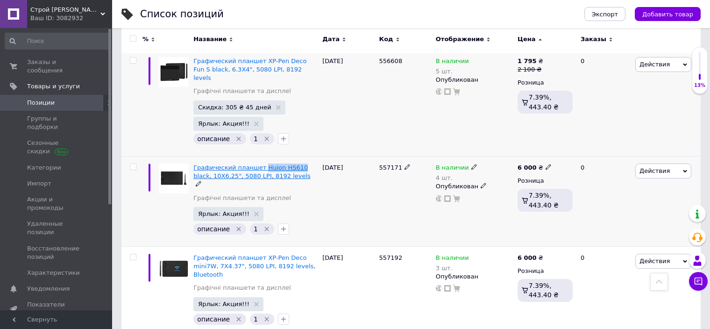
drag, startPoint x: 258, startPoint y: 149, endPoint x: 292, endPoint y: 149, distance: 33.6
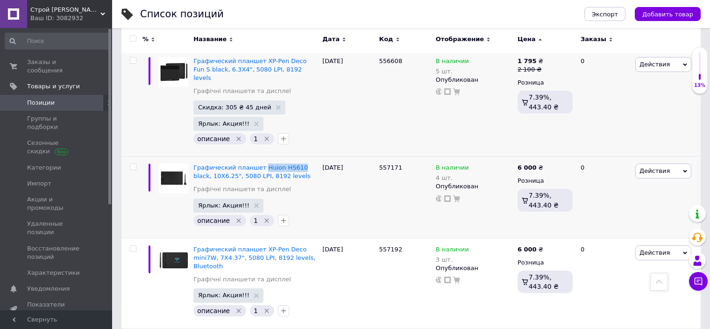
copy span "Huion HS610"
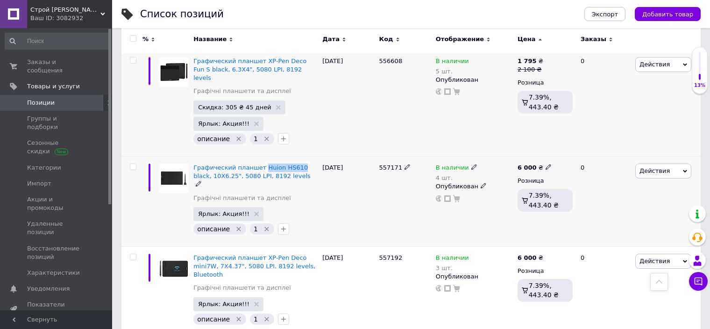
click at [521, 156] on div "6 000 ₴ Розница 7.39%, 443.40 ₴" at bounding box center [545, 201] width 60 height 90
click at [527, 156] on div "6 000 ₴ Розница 7.39%, 443.40 ₴" at bounding box center [545, 201] width 60 height 90
click at [530, 164] on b "6 000" at bounding box center [527, 167] width 19 height 7
drag, startPoint x: 583, startPoint y: 143, endPoint x: 556, endPoint y: 141, distance: 26.2
click at [556, 148] on input "6000" at bounding box center [590, 157] width 71 height 19
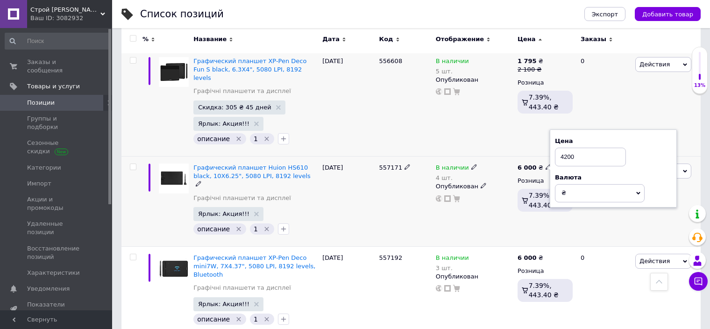
type input "4200"
click at [358, 175] on div "11.09.2025" at bounding box center [348, 201] width 57 height 90
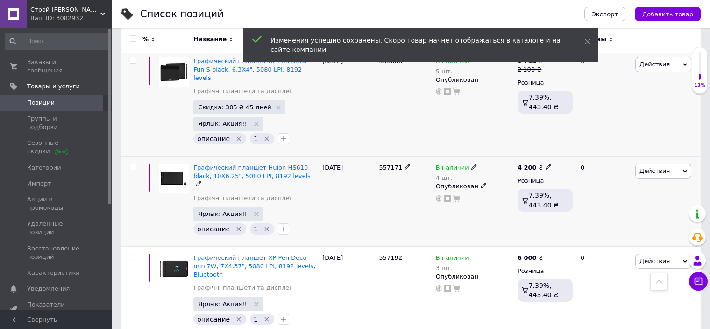
click at [670, 164] on span "Действия" at bounding box center [663, 171] width 56 height 15
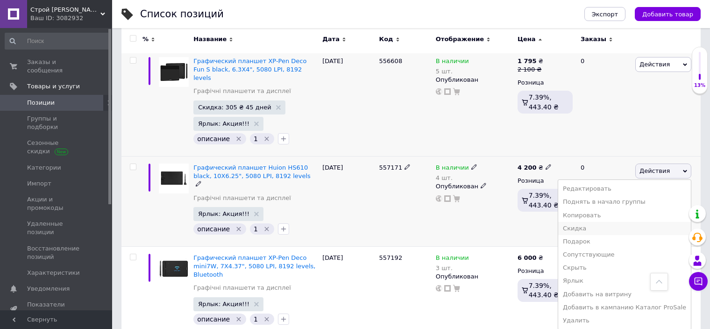
click at [589, 222] on li "Скидка" at bounding box center [624, 228] width 133 height 13
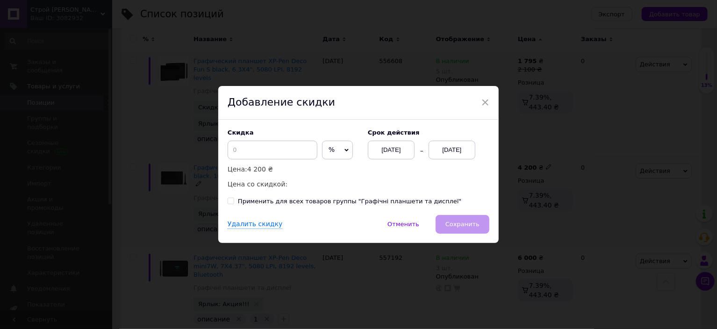
click at [335, 154] on span "%" at bounding box center [337, 150] width 31 height 19
click at [327, 168] on li "₴" at bounding box center [337, 169] width 30 height 13
click at [293, 149] on input at bounding box center [273, 150] width 90 height 19
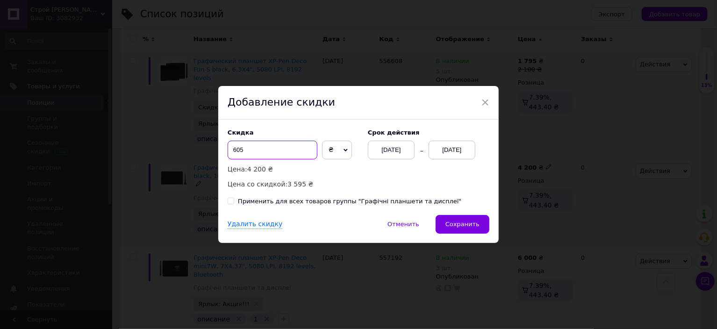
type input "605"
click at [449, 147] on div "[DATE]" at bounding box center [451, 150] width 47 height 19
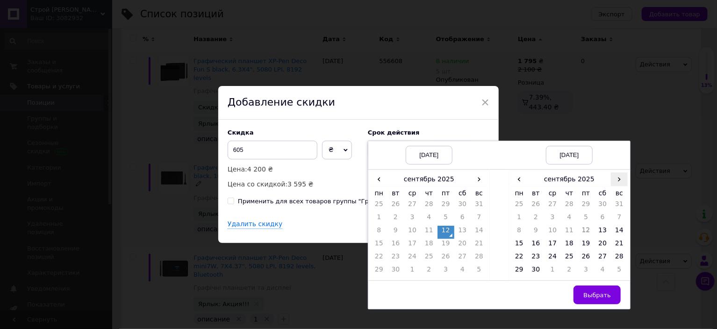
click at [619, 179] on span "›" at bounding box center [619, 179] width 17 height 14
click at [518, 258] on td "27" at bounding box center [519, 258] width 17 height 13
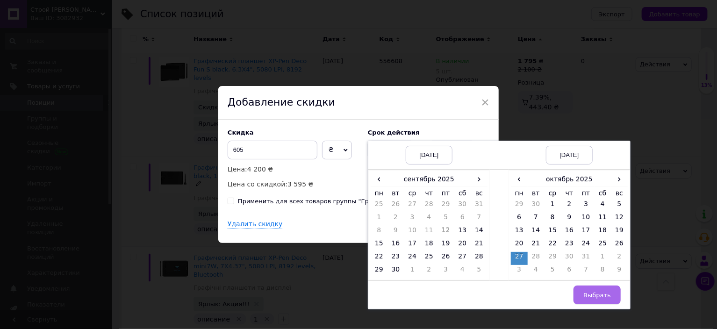
click at [597, 292] on span "Выбрать" at bounding box center [597, 295] width 28 height 7
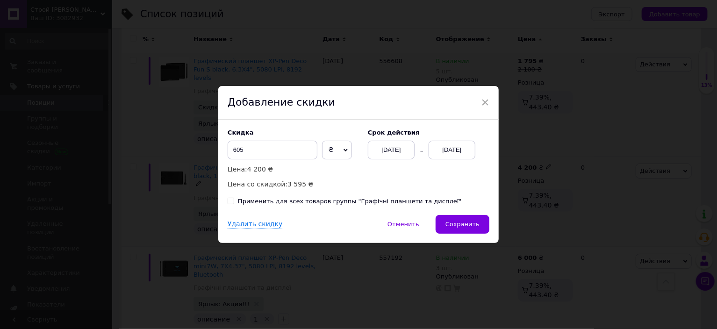
click at [464, 225] on span "Сохранить" at bounding box center [462, 224] width 34 height 7
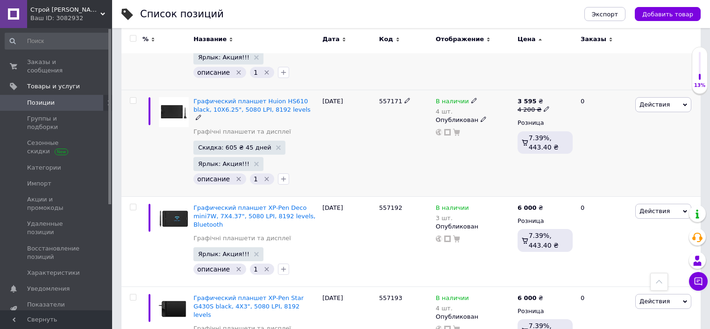
scroll to position [561, 0]
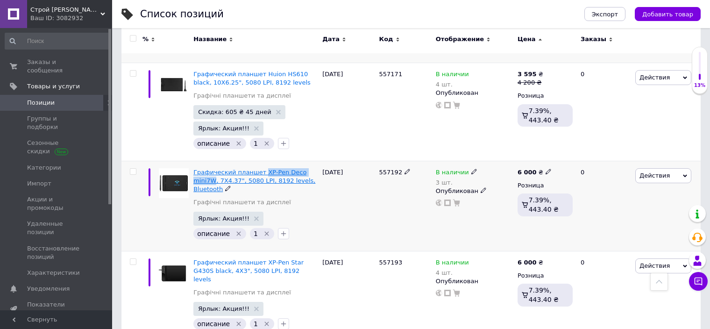
drag, startPoint x: 257, startPoint y: 154, endPoint x: 312, endPoint y: 156, distance: 54.2
copy span "XP-Pen Deco mini7W"
click at [526, 169] on b "6 000" at bounding box center [527, 172] width 19 height 7
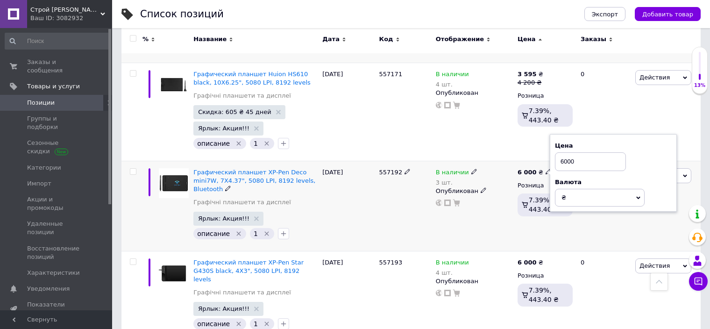
drag, startPoint x: 587, startPoint y: 142, endPoint x: 550, endPoint y: 144, distance: 36.5
click at [550, 144] on div "Цена 6000 Валюта ₴ $ € CHF £ ¥ PLN ₸ MDL HUF KGS CN¥ TRY ₩ lei" at bounding box center [613, 173] width 127 height 78
type input "3200"
click at [356, 182] on div "11.09.2025" at bounding box center [348, 206] width 57 height 90
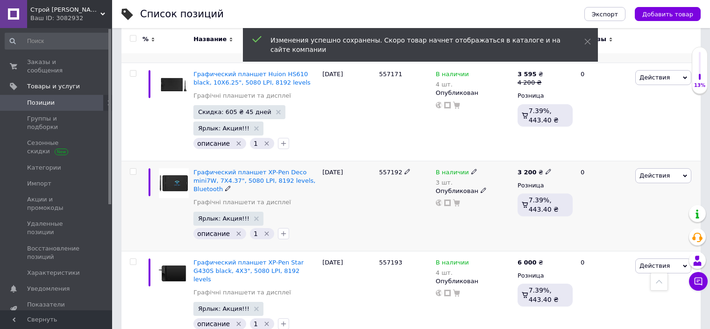
click at [655, 172] on span "Действия" at bounding box center [655, 175] width 30 height 7
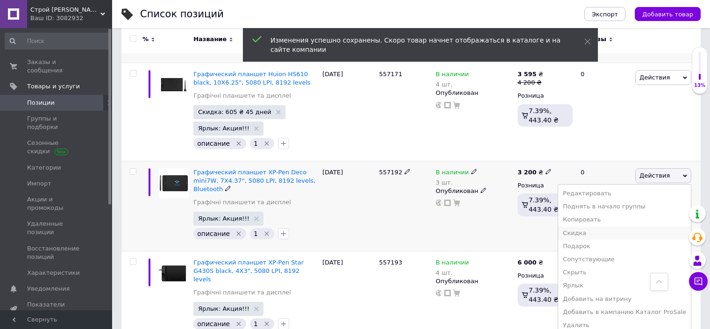
click at [594, 227] on li "Скидка" at bounding box center [624, 233] width 133 height 13
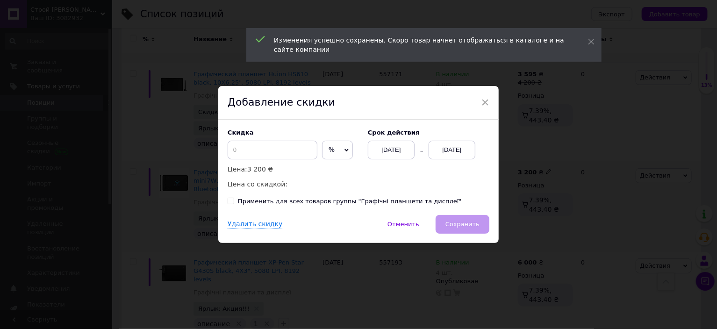
click at [328, 152] on span "%" at bounding box center [331, 149] width 6 height 7
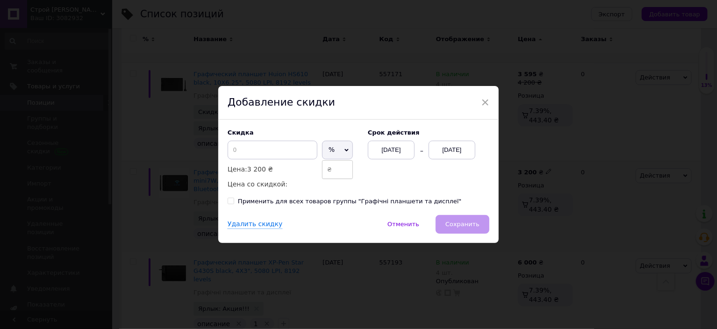
drag, startPoint x: 327, startPoint y: 171, endPoint x: 289, endPoint y: 148, distance: 44.5
click at [326, 171] on li "₴" at bounding box center [337, 169] width 30 height 13
click at [274, 143] on input at bounding box center [273, 150] width 90 height 19
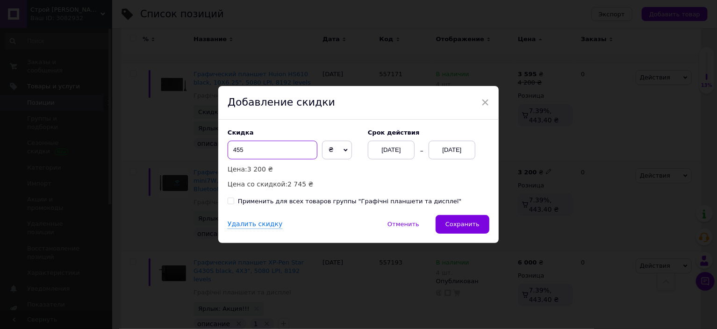
type input "455"
click at [455, 149] on div "[DATE]" at bounding box center [451, 150] width 47 height 19
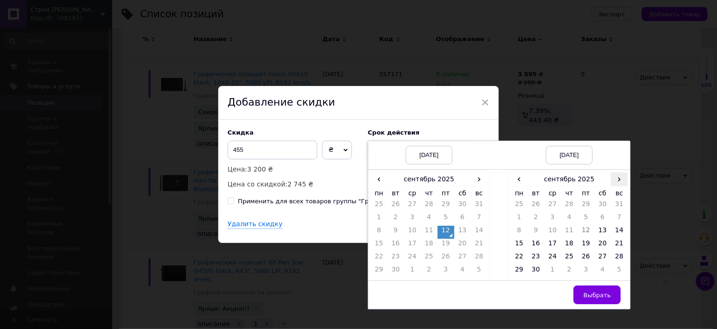
click at [618, 173] on span "›" at bounding box center [619, 179] width 17 height 14
click at [515, 258] on td "27" at bounding box center [519, 258] width 17 height 13
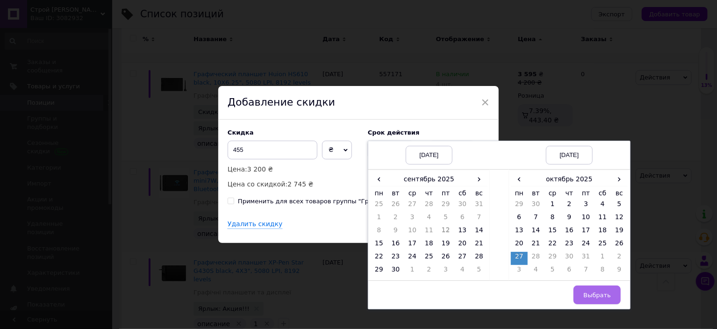
click at [591, 292] on span "Выбрать" at bounding box center [597, 295] width 28 height 7
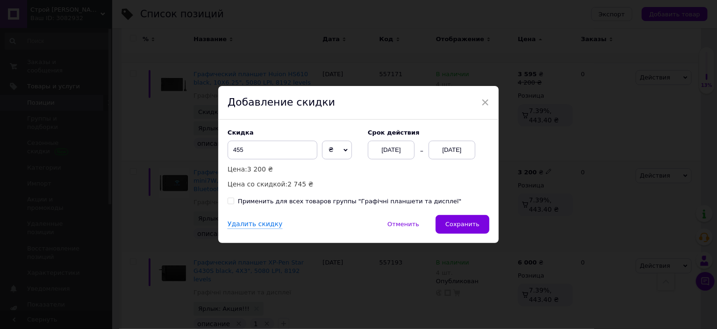
click at [477, 225] on span "Сохранить" at bounding box center [462, 224] width 34 height 7
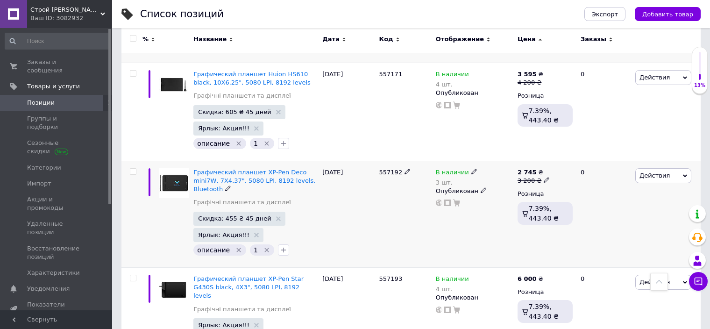
scroll to position [654, 0]
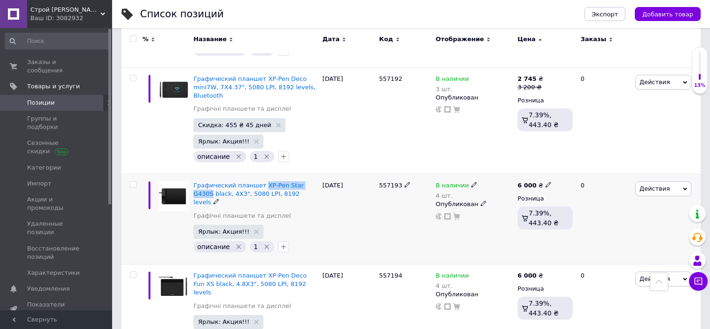
drag, startPoint x: 257, startPoint y: 158, endPoint x: 308, endPoint y: 160, distance: 50.5
copy span "XP-Pen Star G430S"
click at [527, 182] on b "6 000" at bounding box center [527, 185] width 19 height 7
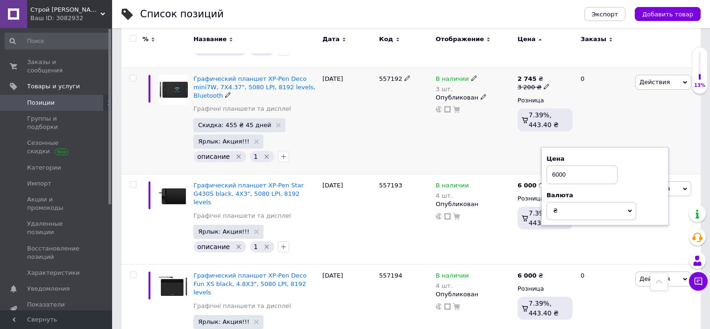
drag, startPoint x: 587, startPoint y: 148, endPoint x: 535, endPoint y: 141, distance: 53.3
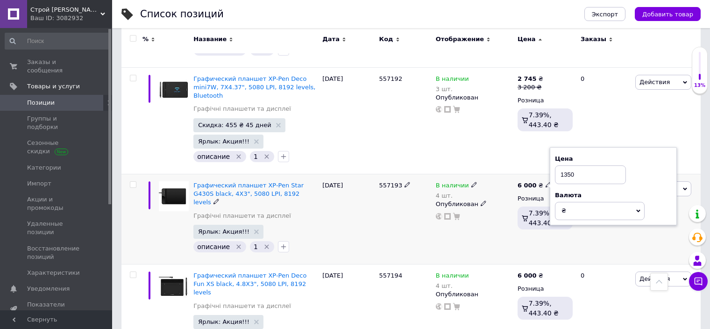
type input "1350"
click at [356, 185] on div "11.09.2025" at bounding box center [348, 219] width 57 height 90
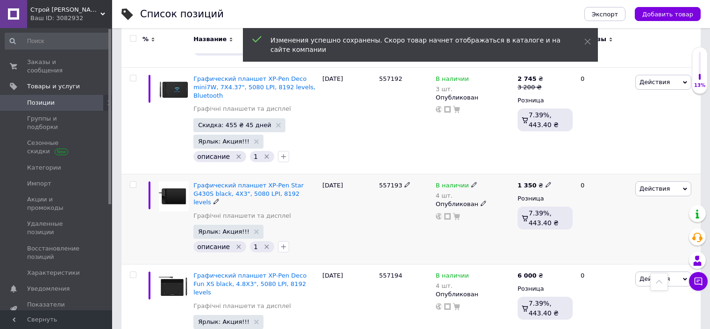
click at [668, 181] on span "Действия" at bounding box center [663, 188] width 56 height 15
click at [599, 240] on li "Скидка" at bounding box center [624, 246] width 133 height 13
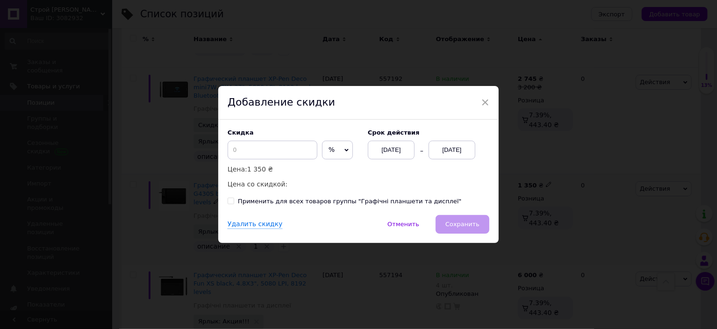
click at [334, 150] on span "%" at bounding box center [337, 150] width 31 height 19
click at [325, 168] on li "₴" at bounding box center [337, 169] width 30 height 13
click at [271, 151] on input at bounding box center [273, 150] width 90 height 19
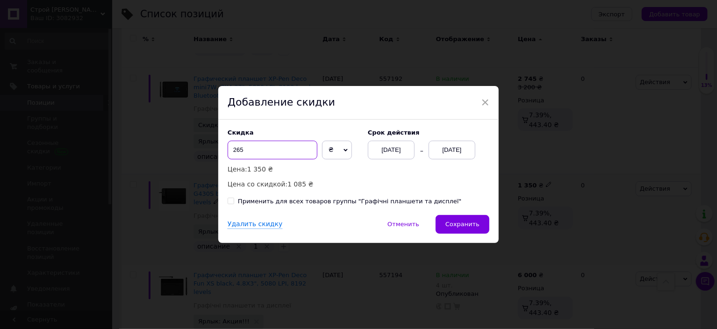
type input "265"
click at [454, 149] on div "[DATE]" at bounding box center [451, 150] width 47 height 19
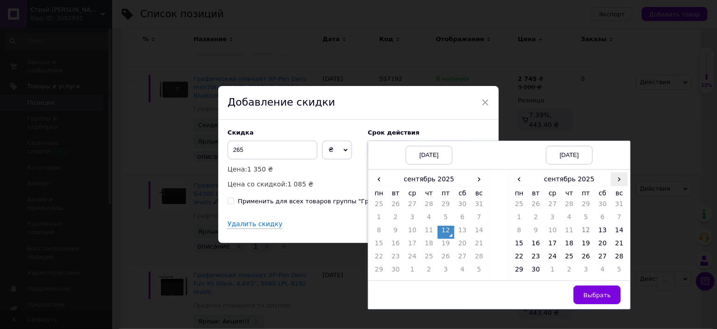
click at [621, 177] on span "›" at bounding box center [619, 179] width 17 height 14
click at [519, 261] on td "27" at bounding box center [519, 258] width 17 height 13
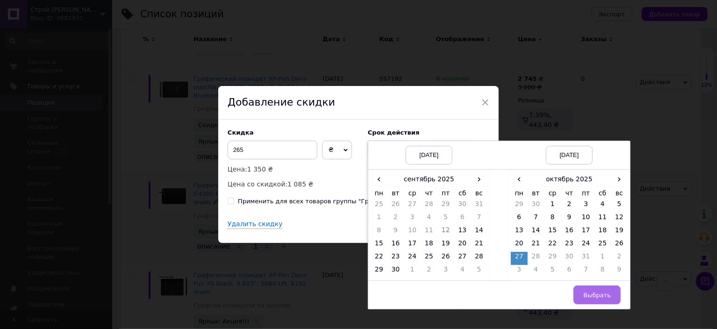
click at [601, 295] on span "Выбрать" at bounding box center [597, 295] width 28 height 7
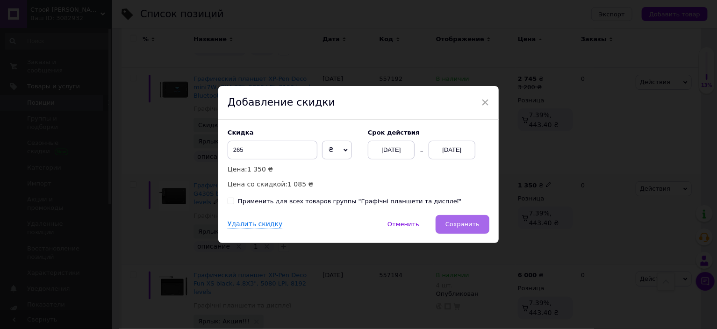
click at [469, 221] on span "Сохранить" at bounding box center [462, 224] width 34 height 7
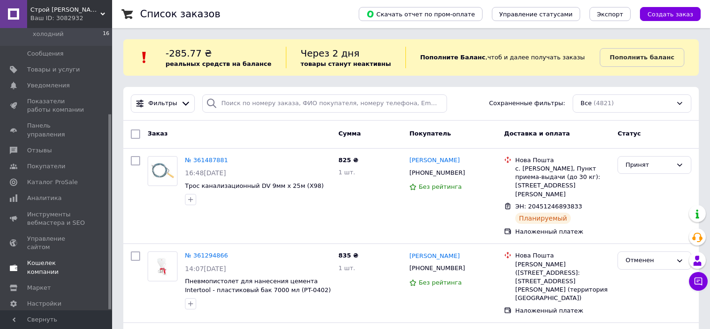
scroll to position [47, 0]
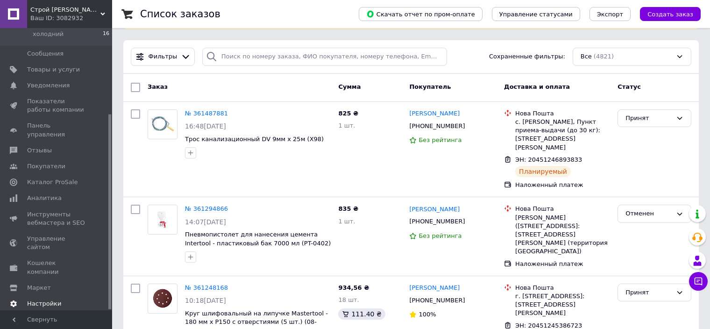
click at [44, 300] on span "Настройки" at bounding box center [44, 304] width 34 height 8
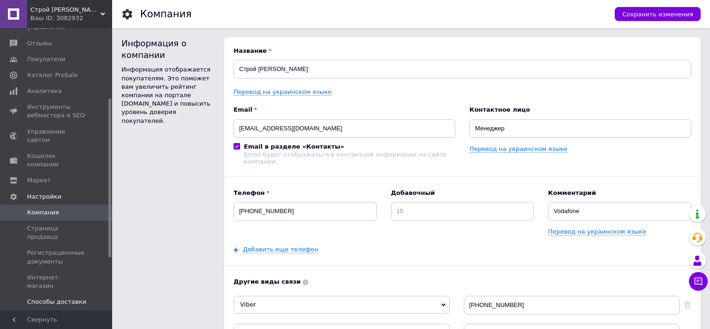
click at [46, 298] on span "Способы доставки" at bounding box center [56, 302] width 59 height 8
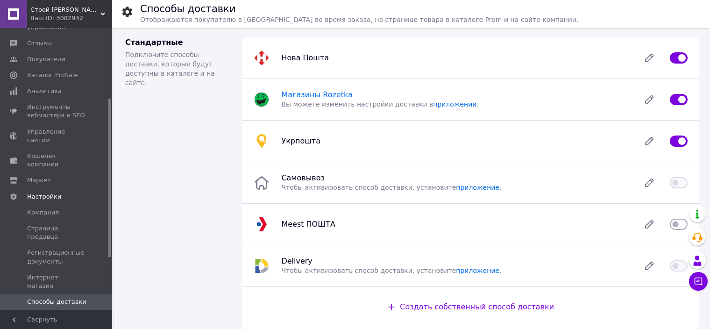
click at [299, 97] on span "Магазины Rozetka" at bounding box center [316, 94] width 71 height 9
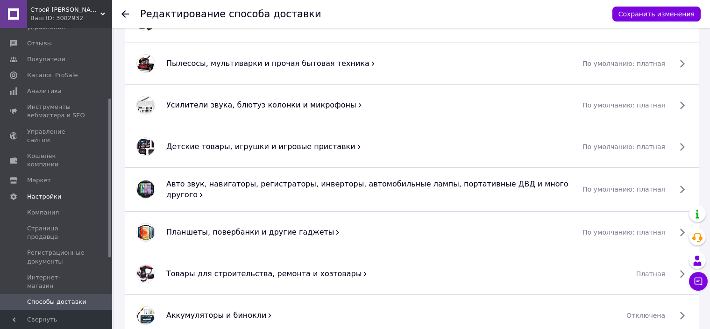
scroll to position [327, 0]
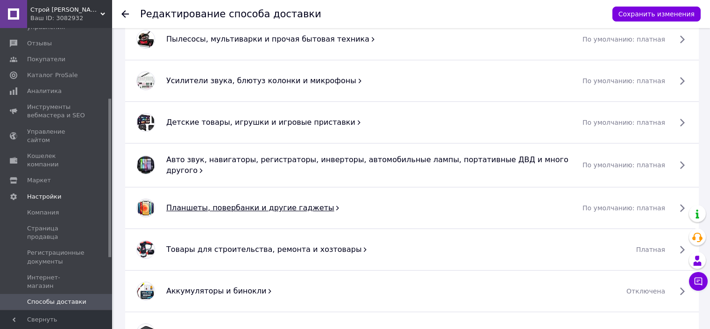
click at [192, 208] on span "Планшеты, повербанки и другие гаджеты" at bounding box center [250, 207] width 168 height 9
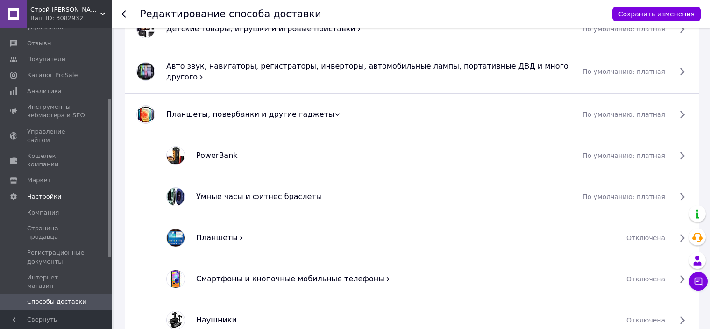
scroll to position [467, 0]
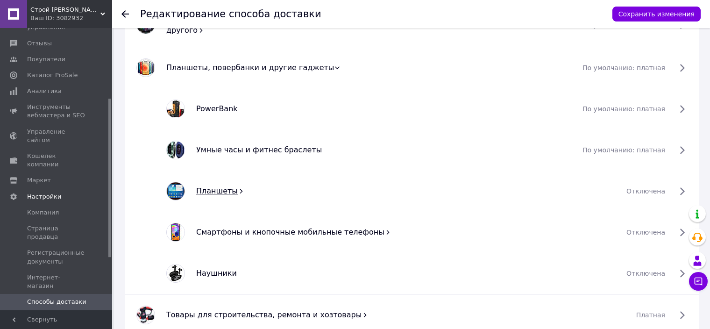
click at [224, 186] on span "Планшеты" at bounding box center [217, 190] width 42 height 9
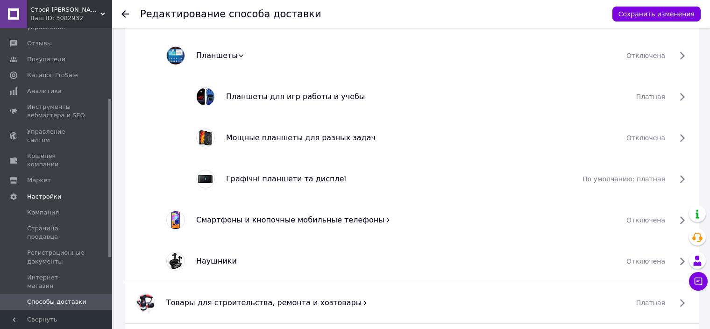
scroll to position [607, 0]
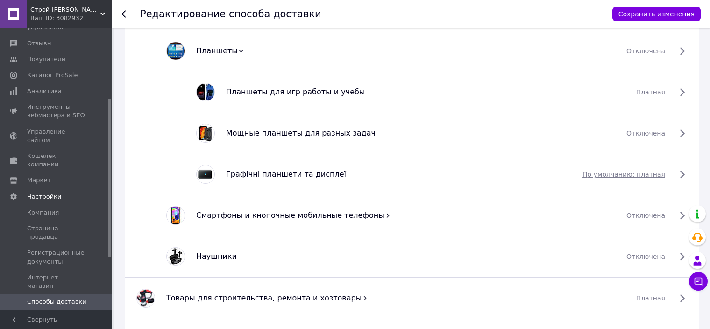
click at [656, 171] on span "по умолчанию: платная" at bounding box center [624, 174] width 83 height 9
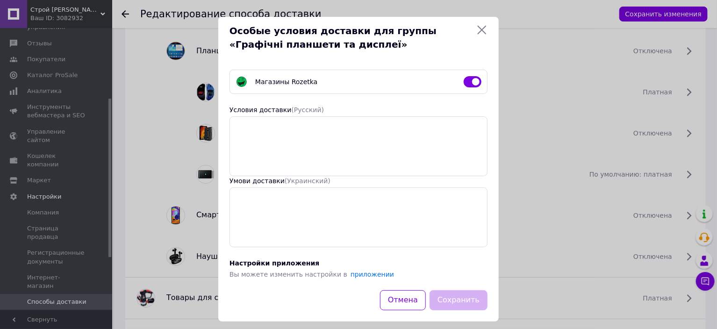
drag, startPoint x: 471, startPoint y: 81, endPoint x: 464, endPoint y: 97, distance: 17.8
click at [471, 81] on input "checkbox" at bounding box center [473, 81] width 18 height 9
checkbox input "false"
click at [465, 297] on button "Сохранить" at bounding box center [458, 300] width 58 height 20
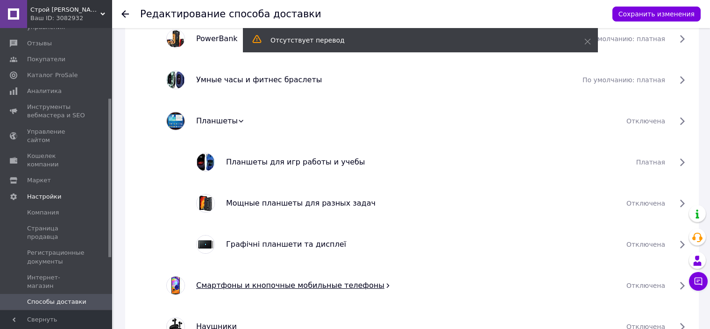
scroll to position [514, 0]
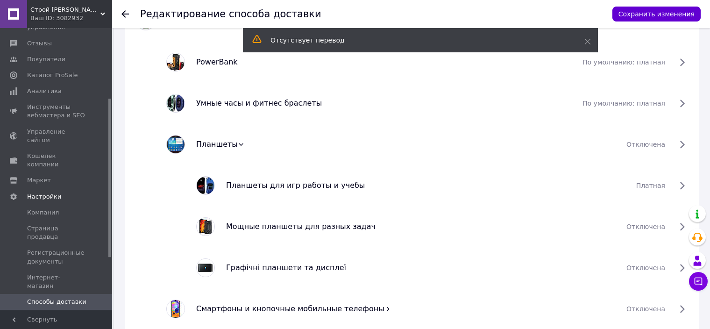
click at [662, 10] on button "Сохранить изменения" at bounding box center [657, 14] width 88 height 15
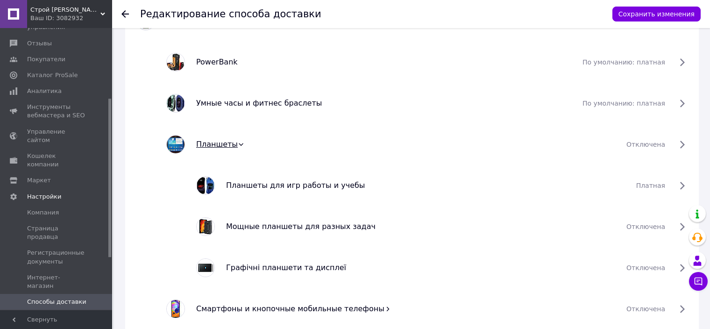
click at [210, 144] on span "Планшеты" at bounding box center [217, 144] width 42 height 9
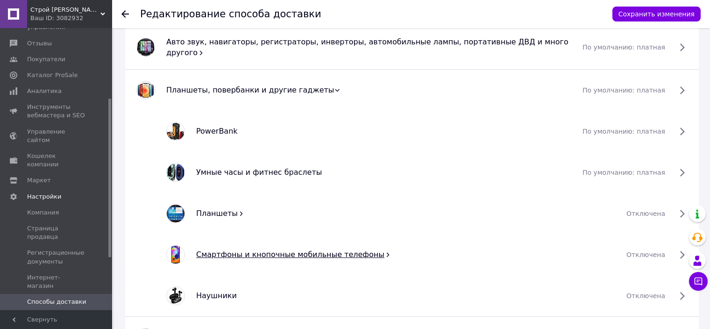
scroll to position [561, 0]
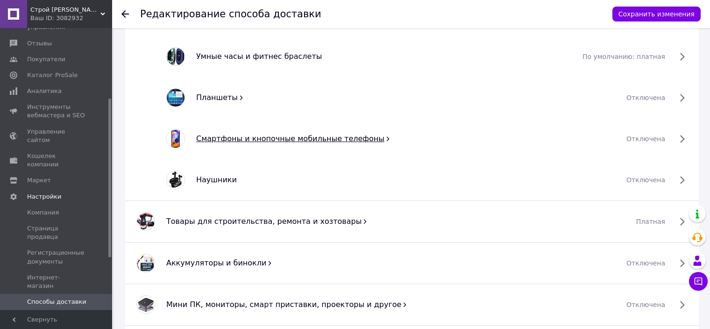
click at [228, 134] on span "Смартфоны и кнопочные мобильные телефоны" at bounding box center [290, 138] width 188 height 9
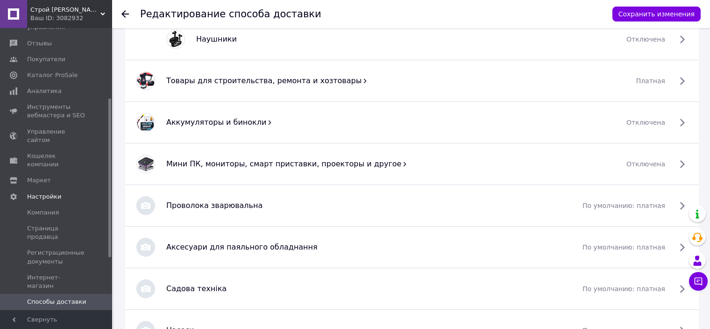
scroll to position [888, 0]
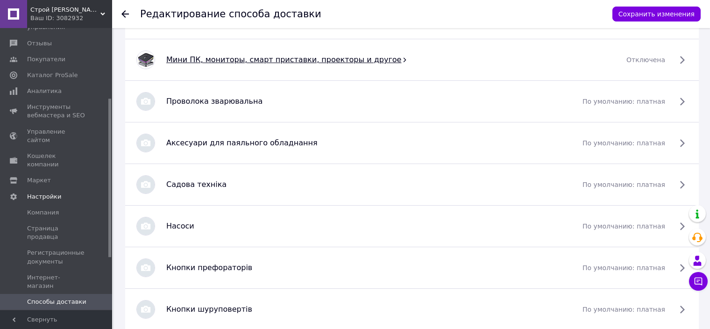
click at [210, 55] on span "Мини ПК, мониторы, смарт приставки, проекторы и другое" at bounding box center [283, 59] width 235 height 9
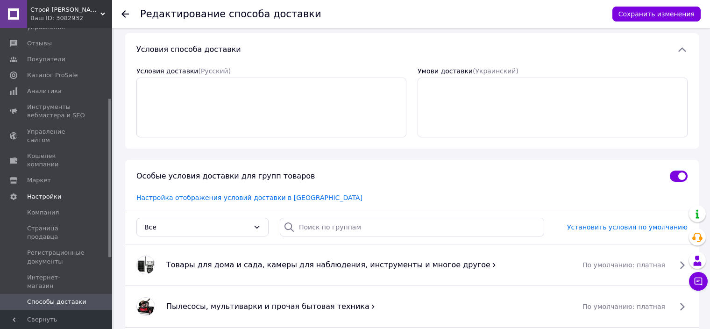
scroll to position [0, 0]
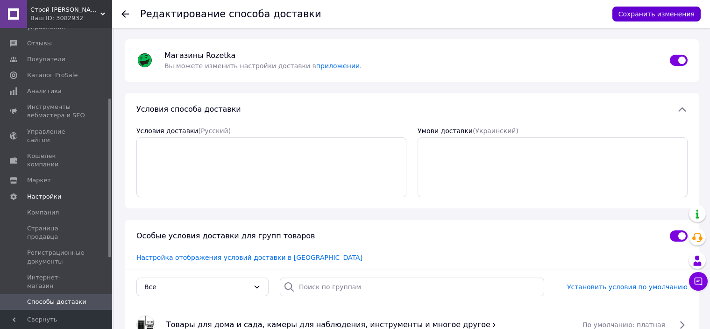
click at [654, 14] on button "Сохранить изменения" at bounding box center [657, 14] width 88 height 15
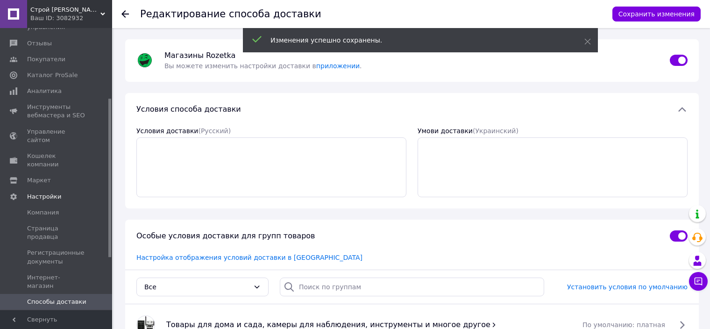
click at [62, 298] on span "Способы доставки" at bounding box center [56, 302] width 59 height 8
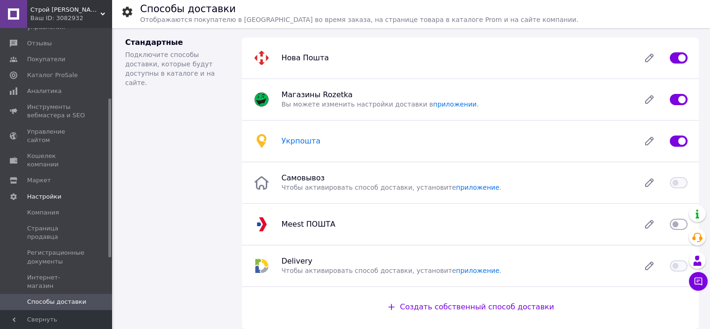
click at [296, 141] on span "Укрпошта" at bounding box center [300, 140] width 39 height 9
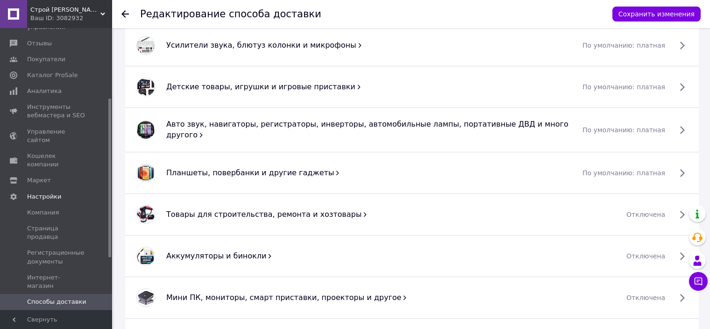
scroll to position [841, 0]
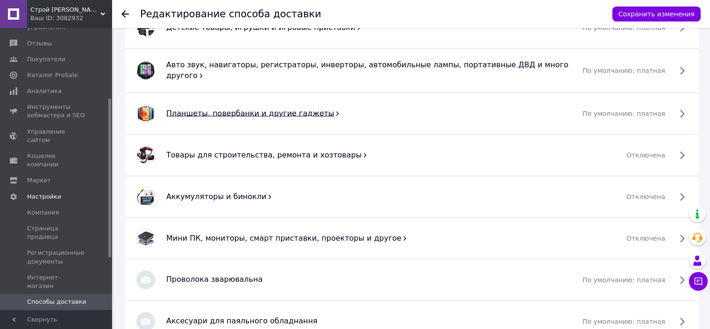
click at [215, 108] on span "Планшеты, повербанки и другие гаджеты" at bounding box center [250, 112] width 168 height 9
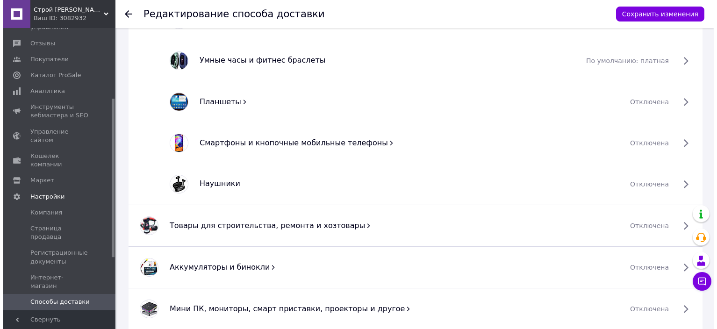
scroll to position [981, 0]
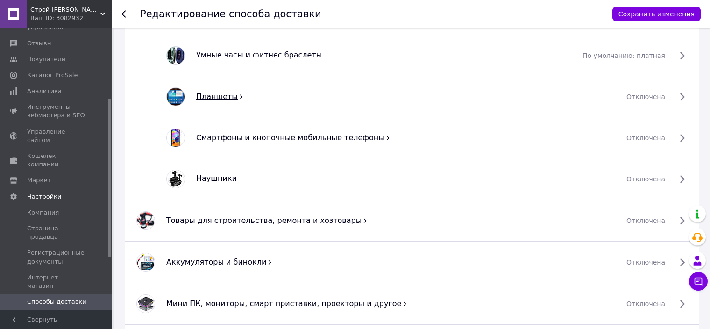
click at [217, 92] on span "Планшеты" at bounding box center [217, 96] width 42 height 9
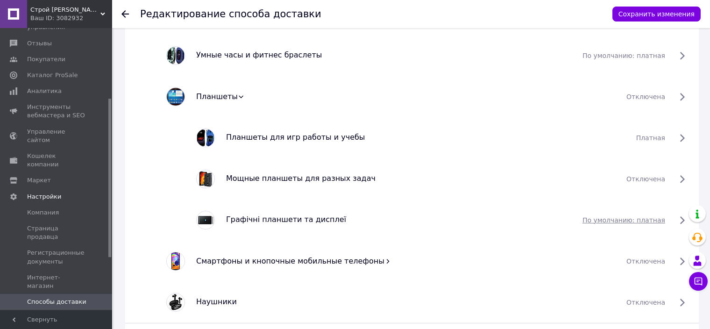
click at [656, 215] on span "по умолчанию: платная" at bounding box center [624, 219] width 83 height 9
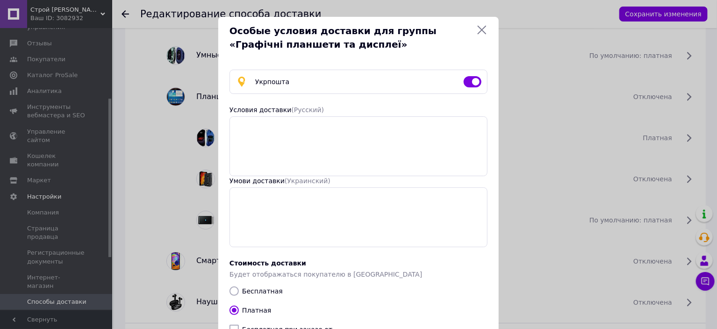
click at [470, 82] on input "checkbox" at bounding box center [473, 81] width 18 height 9
checkbox input "false"
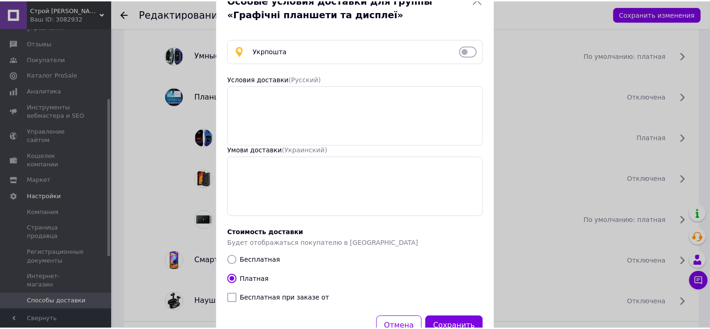
scroll to position [64, 0]
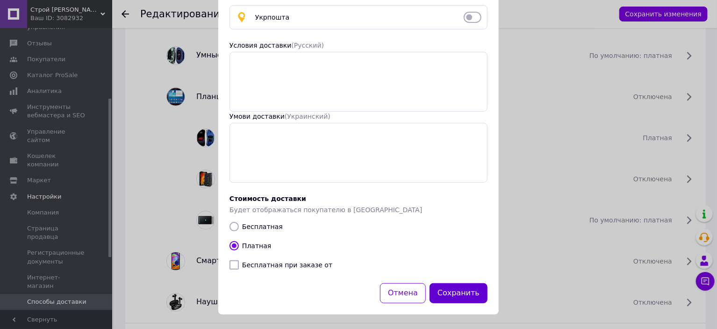
click at [450, 286] on button "Сохранить" at bounding box center [458, 293] width 58 height 20
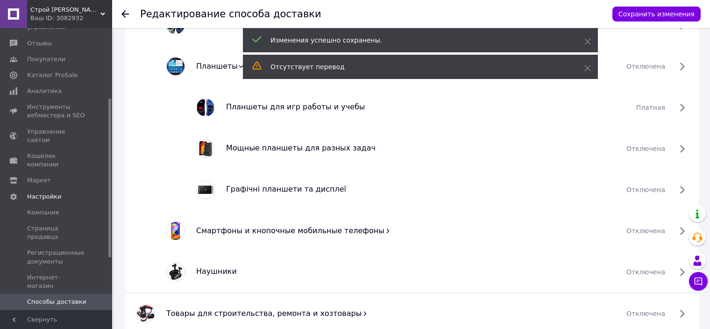
scroll to position [1028, 0]
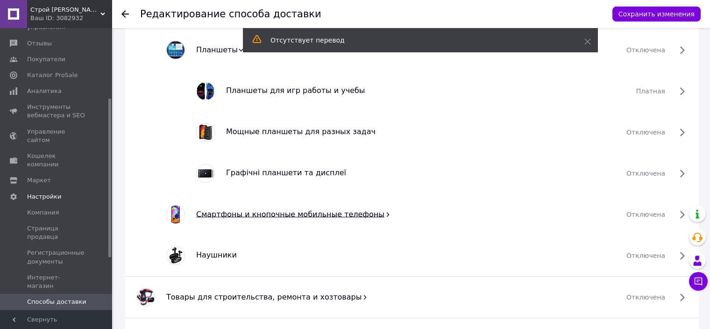
click at [284, 210] on span "Смартфоны и кнопочные мобильные телефоны" at bounding box center [290, 213] width 188 height 9
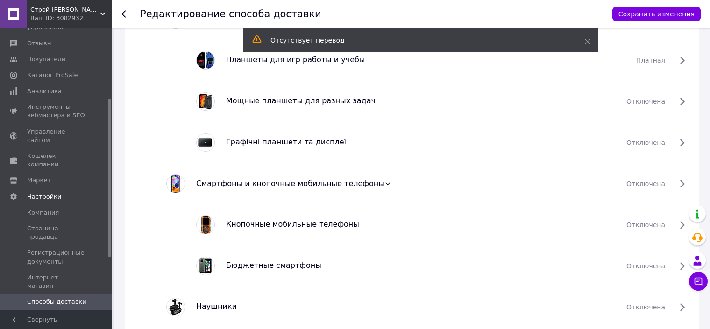
scroll to position [1075, 0]
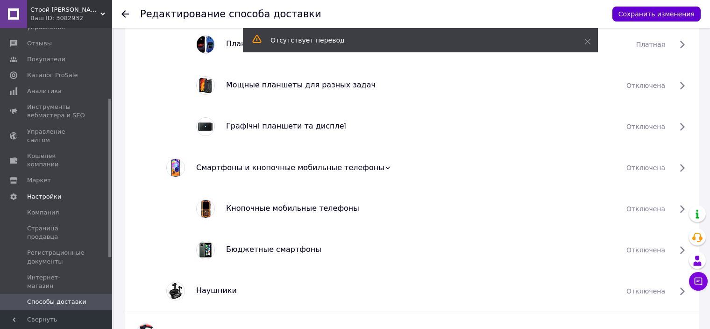
click at [669, 10] on button "Сохранить изменения" at bounding box center [657, 14] width 88 height 15
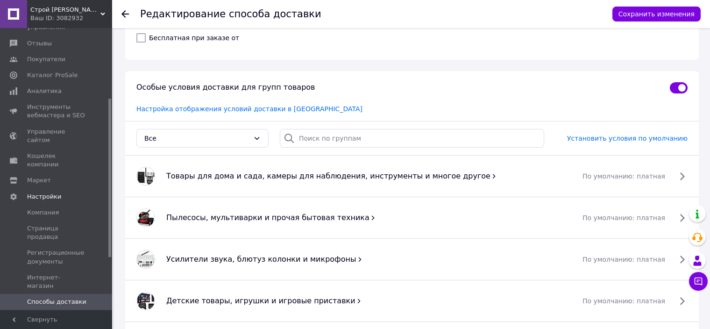
scroll to position [607, 0]
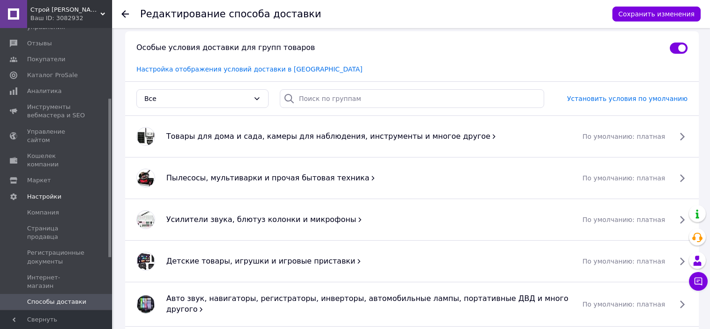
click at [51, 298] on span "Способы доставки" at bounding box center [56, 302] width 59 height 8
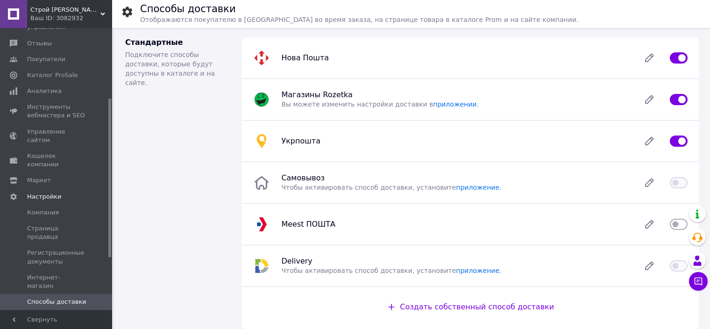
click at [47, 314] on span "Способы оплаты" at bounding box center [53, 318] width 53 height 8
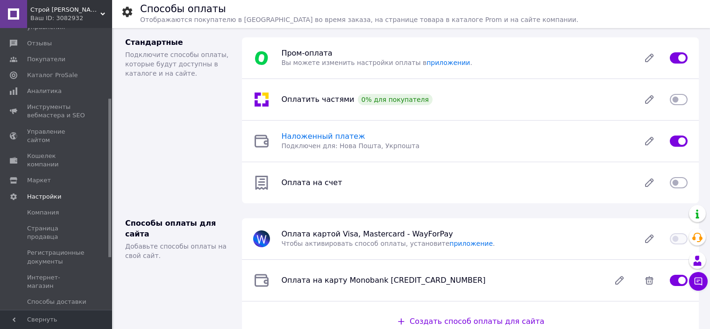
click at [306, 136] on span "Наложенный платеж" at bounding box center [323, 136] width 84 height 9
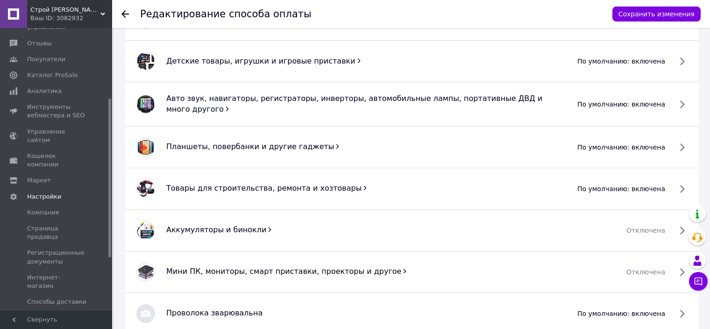
scroll to position [794, 0]
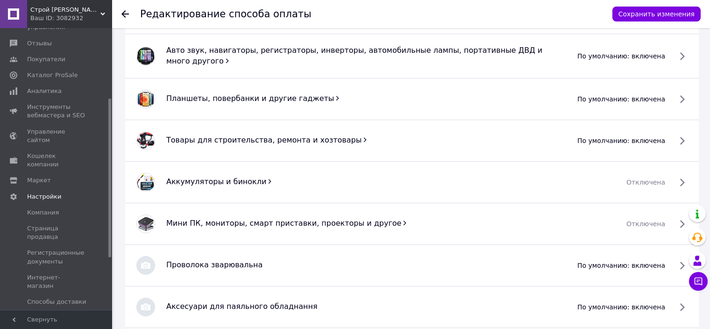
click at [213, 94] on span "Планшеты, повербанки и другие гаджеты" at bounding box center [250, 98] width 168 height 9
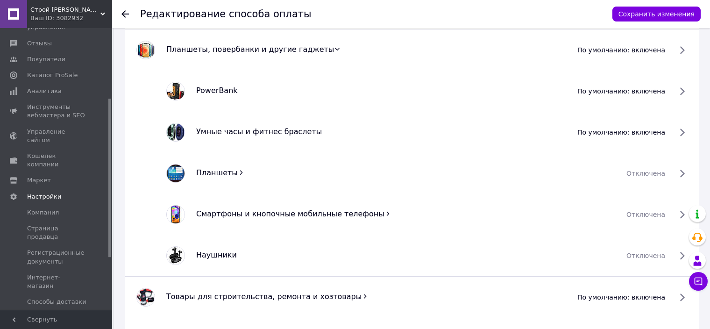
scroll to position [888, 0]
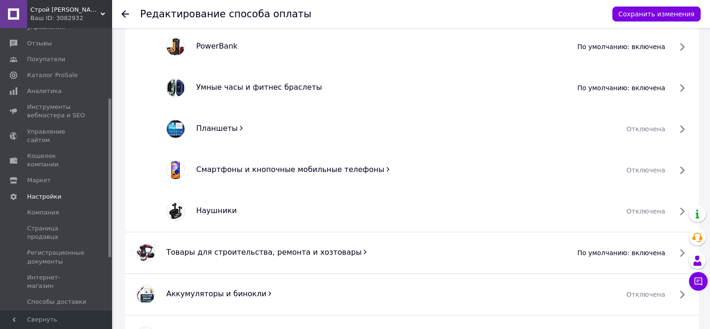
click at [217, 124] on span "Планшеты" at bounding box center [217, 128] width 42 height 9
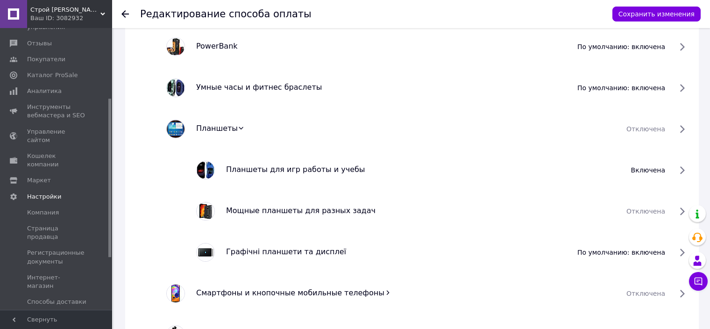
scroll to position [935, 0]
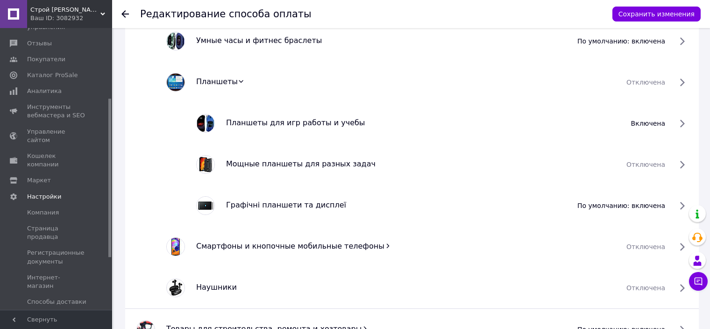
click at [665, 202] on span "по умолчанию: включена" at bounding box center [622, 205] width 88 height 9
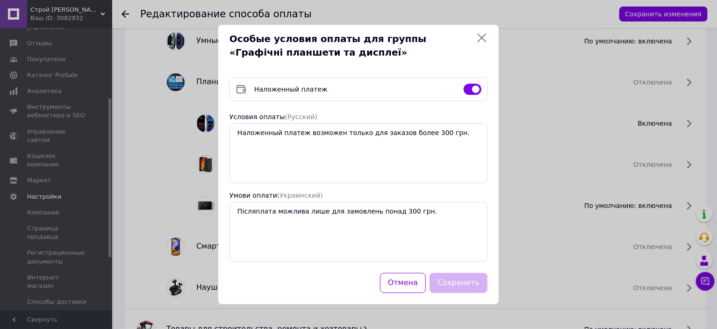
click at [473, 85] on input "checkbox" at bounding box center [473, 89] width 18 height 9
checkbox input "false"
click at [462, 281] on button "Сохранить" at bounding box center [458, 283] width 58 height 20
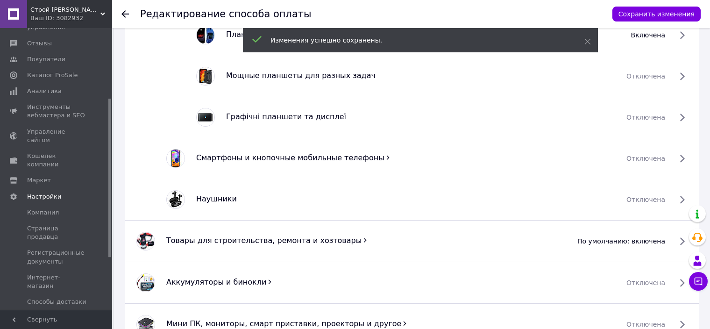
scroll to position [1028, 0]
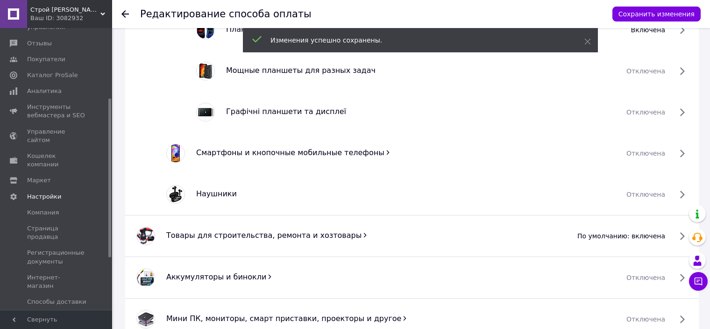
click at [307, 144] on div "Смартфоны и кнопочные мобильные телефоны отключена" at bounding box center [412, 153] width 563 height 19
click at [307, 153] on span "Смартфоны и кнопочные мобильные телефоны" at bounding box center [290, 152] width 188 height 9
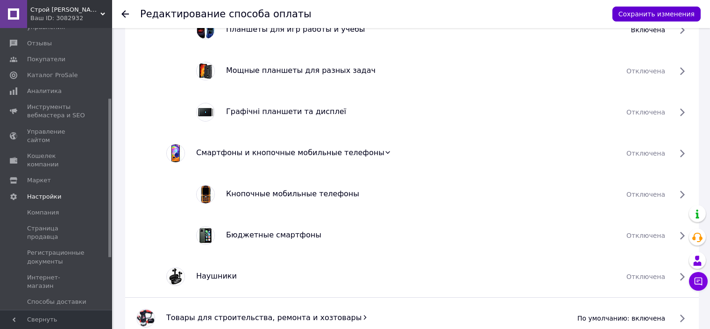
click at [657, 14] on button "Сохранить изменения" at bounding box center [657, 14] width 88 height 15
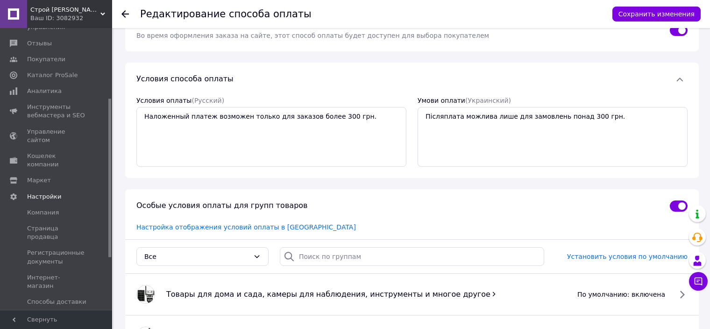
scroll to position [187, 0]
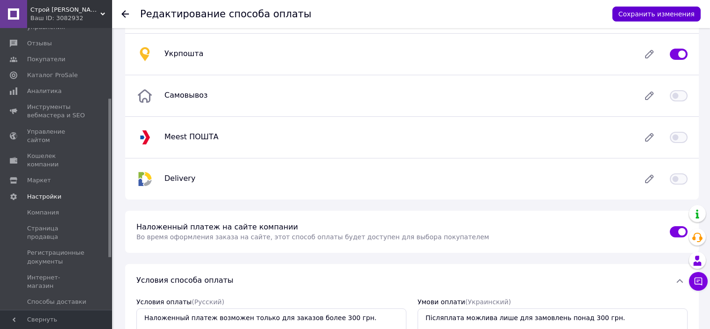
click at [641, 12] on button "Сохранить изменения" at bounding box center [657, 14] width 88 height 15
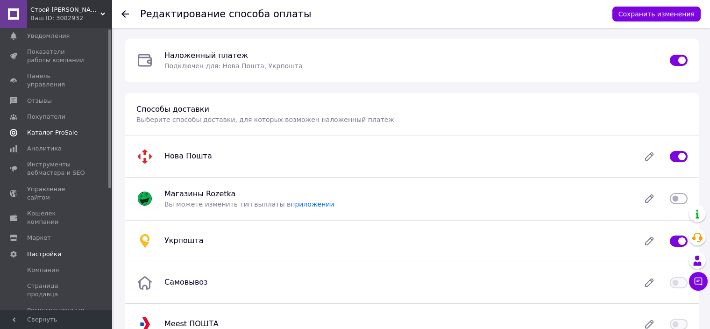
scroll to position [0, 0]
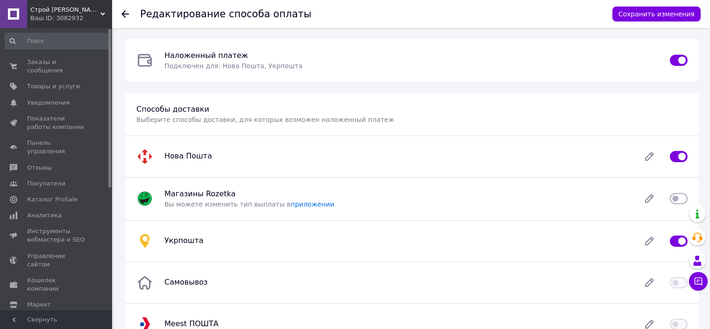
click at [72, 6] on span "Строй [PERSON_NAME]" at bounding box center [65, 10] width 70 height 8
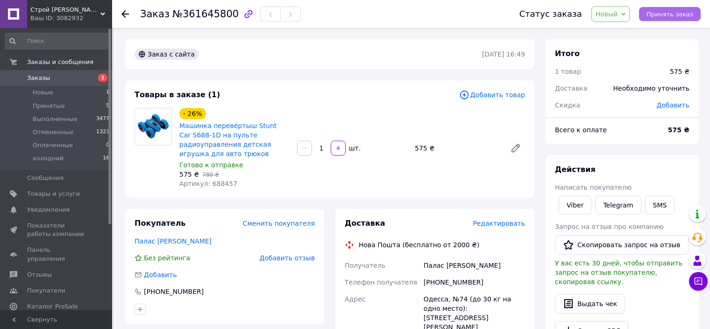
click at [672, 16] on span "Принять заказ" at bounding box center [670, 14] width 47 height 7
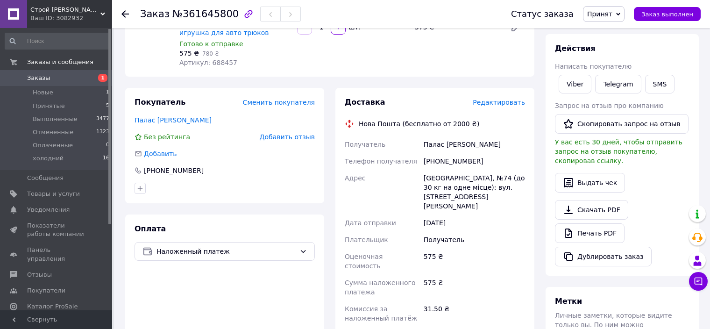
scroll to position [107, 0]
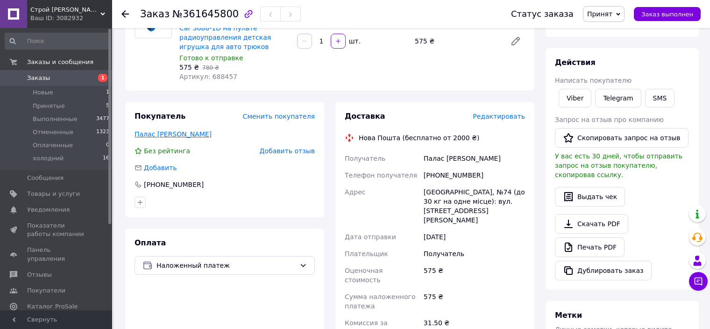
click at [147, 131] on link "Палас [PERSON_NAME]" at bounding box center [173, 133] width 77 height 7
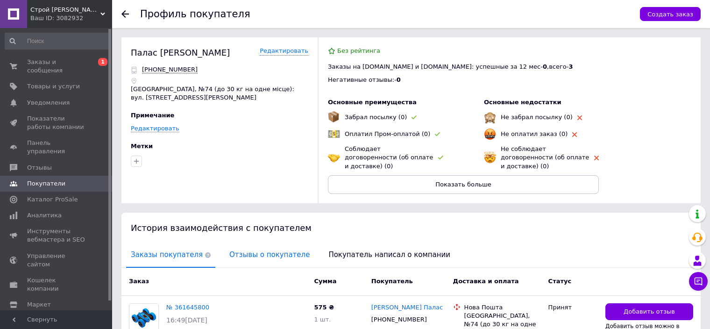
click at [234, 246] on span "Отзывы о покупателе" at bounding box center [270, 255] width 90 height 24
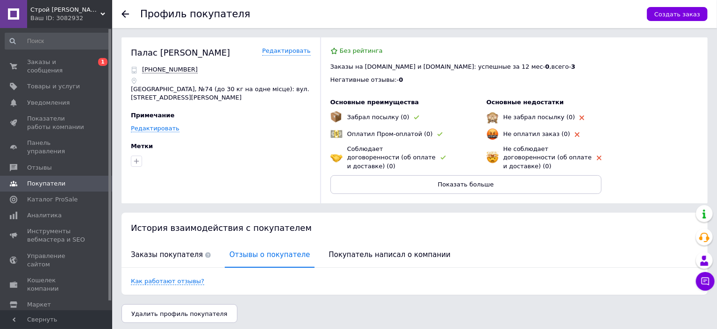
click at [126, 15] on icon at bounding box center [124, 13] width 7 height 7
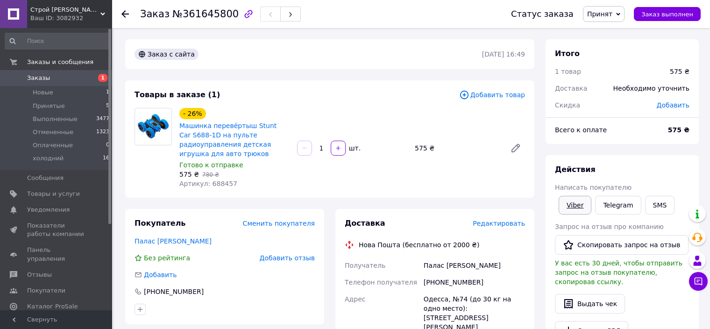
click at [581, 206] on link "Viber" at bounding box center [575, 205] width 33 height 19
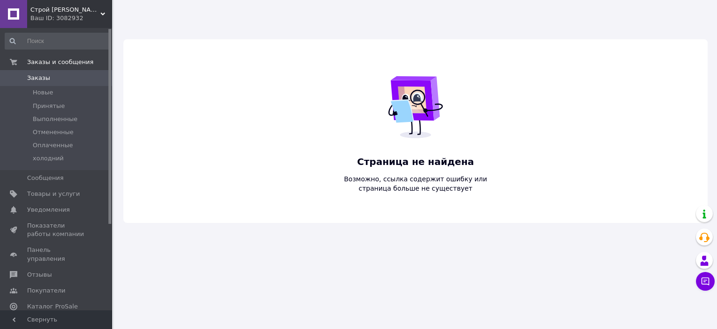
click at [74, 7] on span "Строй [PERSON_NAME]" at bounding box center [65, 10] width 70 height 8
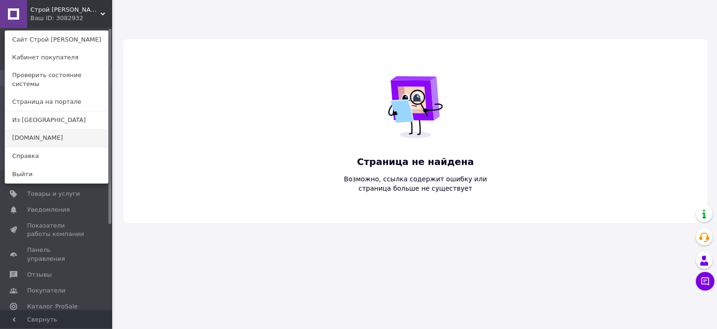
click at [35, 129] on link "[DOMAIN_NAME]" at bounding box center [56, 138] width 103 height 18
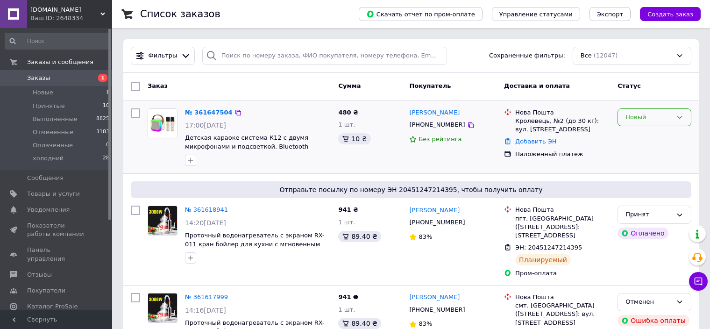
click at [654, 110] on div "Новый" at bounding box center [655, 117] width 74 height 18
click at [632, 133] on li "Принят" at bounding box center [654, 136] width 73 height 17
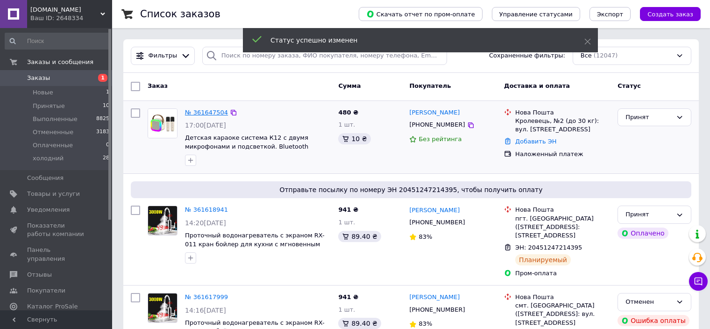
click at [208, 112] on link "№ 361647504" at bounding box center [206, 112] width 43 height 7
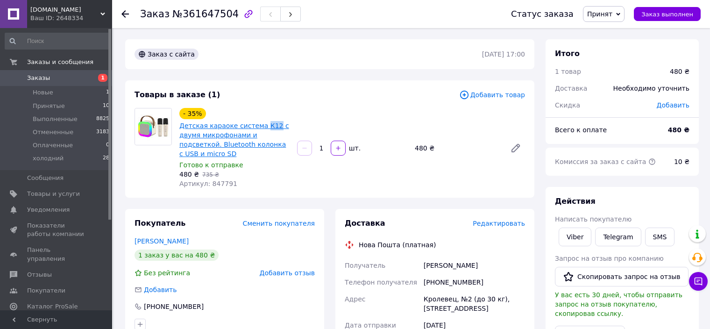
drag, startPoint x: 256, startPoint y: 124, endPoint x: 267, endPoint y: 126, distance: 10.9
click at [155, 237] on link "[PERSON_NAME]" at bounding box center [162, 240] width 54 height 7
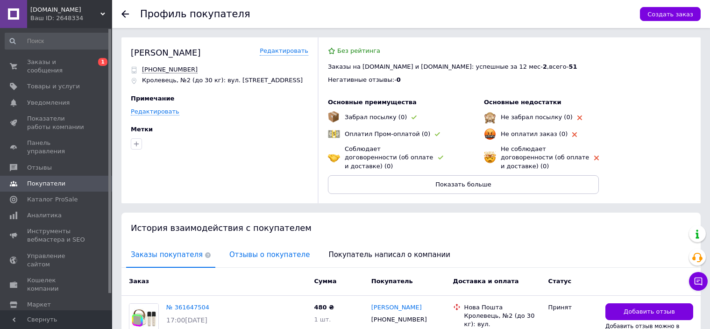
click at [229, 243] on span "Отзывы о покупателе" at bounding box center [270, 255] width 90 height 24
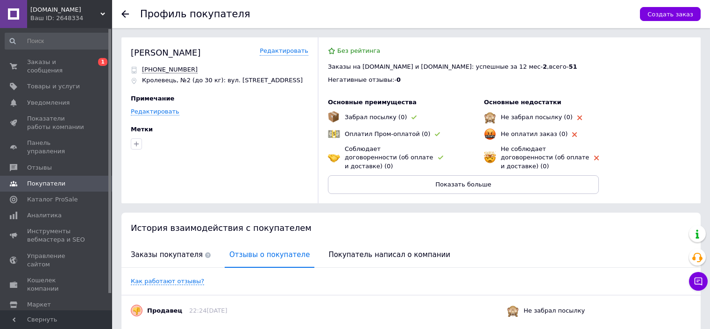
click at [126, 12] on icon at bounding box center [124, 13] width 7 height 7
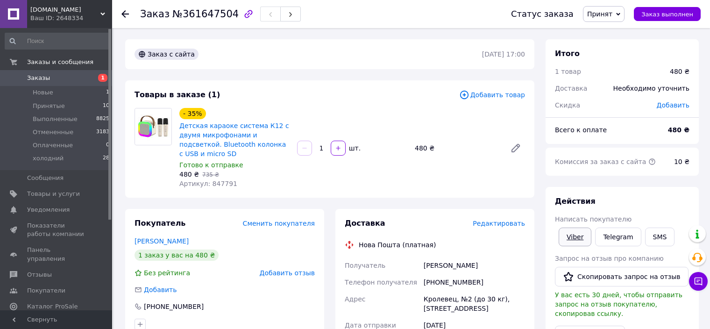
click at [573, 235] on link "Viber" at bounding box center [575, 237] width 33 height 19
click at [63, 191] on span "Товары и услуги" at bounding box center [53, 194] width 53 height 8
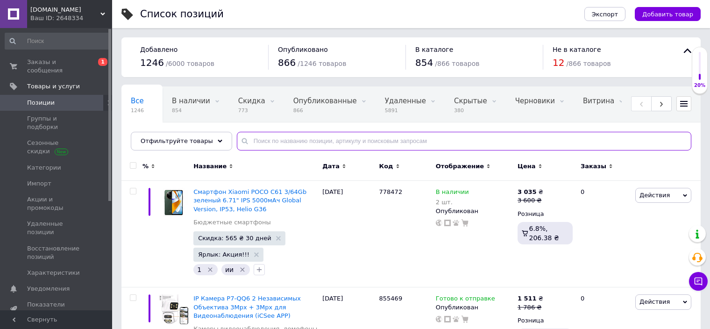
click at [274, 139] on input "text" at bounding box center [464, 141] width 455 height 19
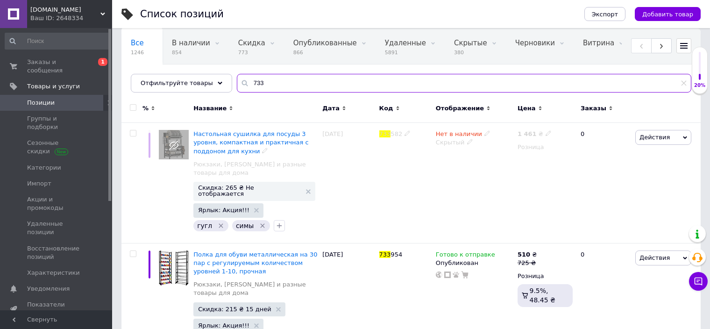
scroll to position [180, 0]
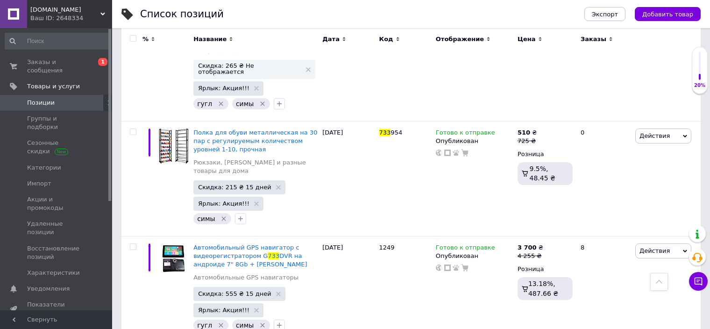
type input "733"
click at [41, 60] on span "Заказы и сообщения" at bounding box center [56, 66] width 59 height 17
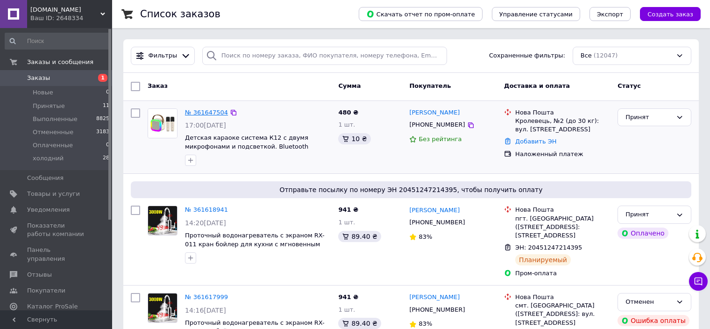
click at [212, 112] on link "№ 361647504" at bounding box center [206, 112] width 43 height 7
click at [198, 112] on link "№ 361647504" at bounding box center [206, 112] width 43 height 7
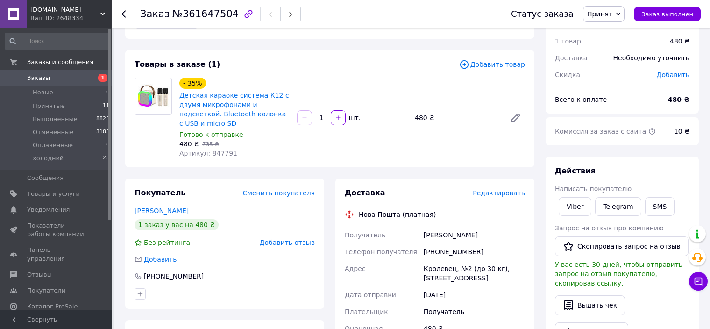
scroll to position [47, 0]
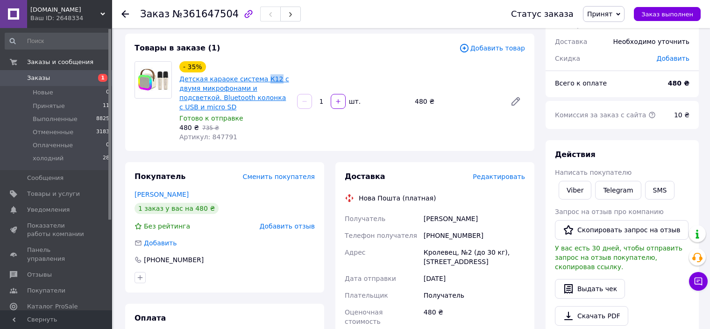
drag, startPoint x: 257, startPoint y: 77, endPoint x: 267, endPoint y: 78, distance: 9.4
copy link "К12"
click at [238, 82] on link "Детская караоке система К12 с двумя микрофонами и подсветкой. Bluetooth колонка…" at bounding box center [234, 93] width 110 height 36
drag, startPoint x: 422, startPoint y: 241, endPoint x: 484, endPoint y: 252, distance: 62.7
click at [484, 252] on div "Кролевец, №2 (до 30 кг), ул. Спортивная, 39-А" at bounding box center [474, 257] width 105 height 26
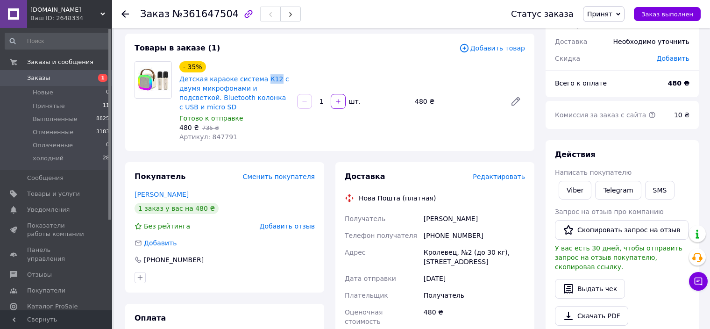
copy div "Кролевец, №2 (до 30 кг), ул. Спортивная, 39-А"
click at [497, 270] on div "[DATE]" at bounding box center [474, 278] width 105 height 17
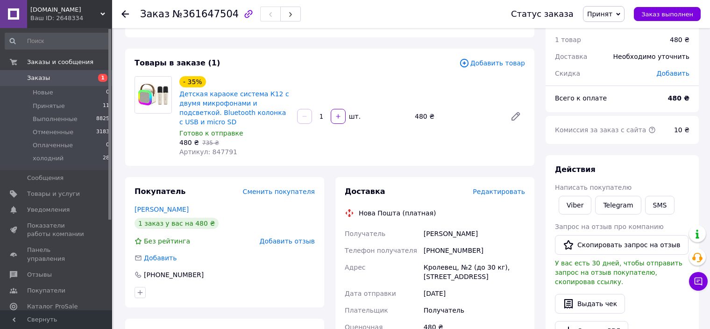
scroll to position [0, 0]
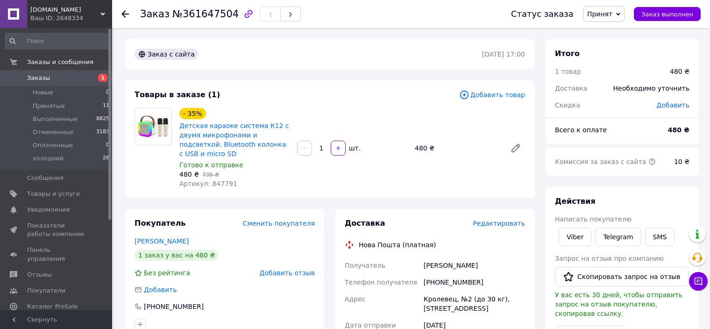
drag, startPoint x: 424, startPoint y: 257, endPoint x: 477, endPoint y: 259, distance: 53.3
copy div "Получатель Даценко Тетяна"
drag, startPoint x: 434, startPoint y: 275, endPoint x: 474, endPoint y: 271, distance: 40.4
click at [475, 274] on div "+380969177417" at bounding box center [474, 282] width 105 height 17
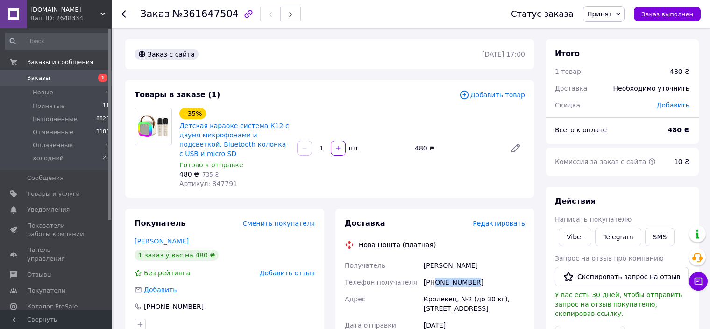
copy div "0969177417"
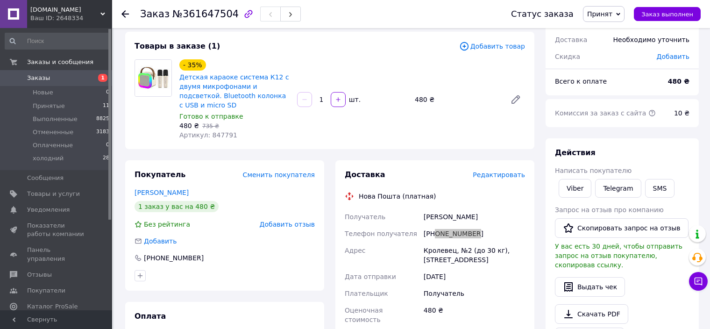
scroll to position [47, 0]
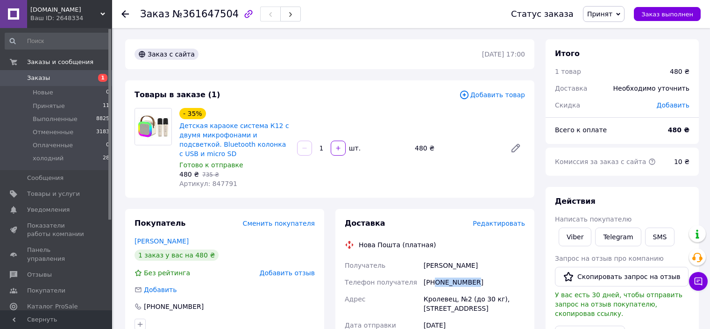
drag, startPoint x: 435, startPoint y: 276, endPoint x: 471, endPoint y: 273, distance: 37.0
click at [471, 274] on div "+380969177417" at bounding box center [474, 282] width 105 height 17
copy div "0969177417"
click at [40, 12] on span "[DOMAIN_NAME]" at bounding box center [65, 10] width 70 height 8
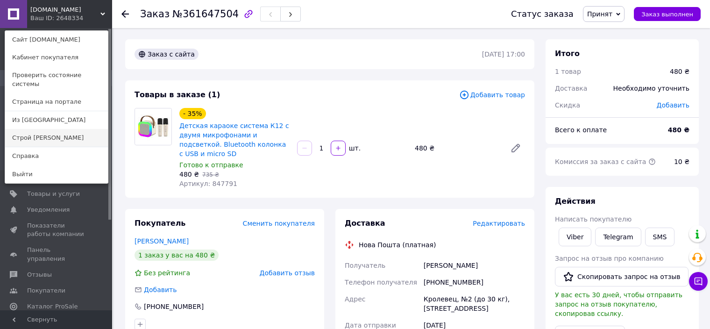
click at [29, 129] on link "Строй [PERSON_NAME]" at bounding box center [56, 138] width 103 height 18
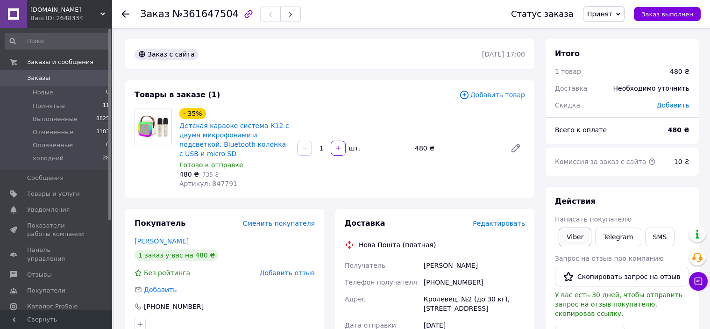
click at [575, 234] on link "Viber" at bounding box center [575, 237] width 33 height 19
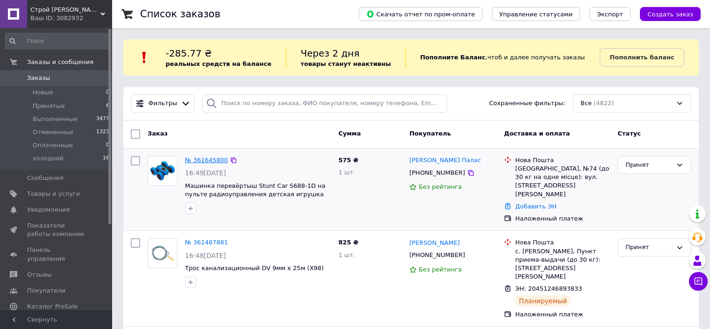
click at [200, 157] on link "№ 361645800" at bounding box center [206, 160] width 43 height 7
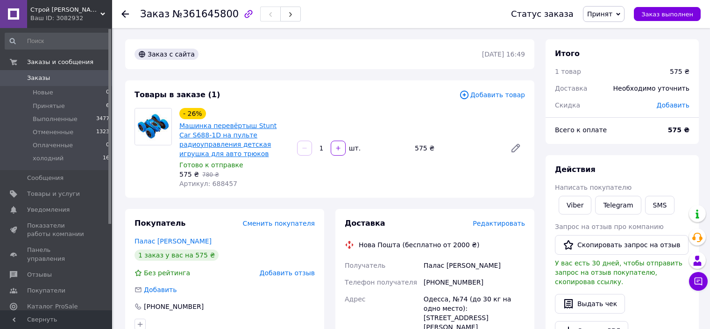
drag, startPoint x: 248, startPoint y: 126, endPoint x: 269, endPoint y: 128, distance: 20.6
drag, startPoint x: 250, startPoint y: 124, endPoint x: 203, endPoint y: 139, distance: 49.5
copy link "Stunt Car S688-1D"
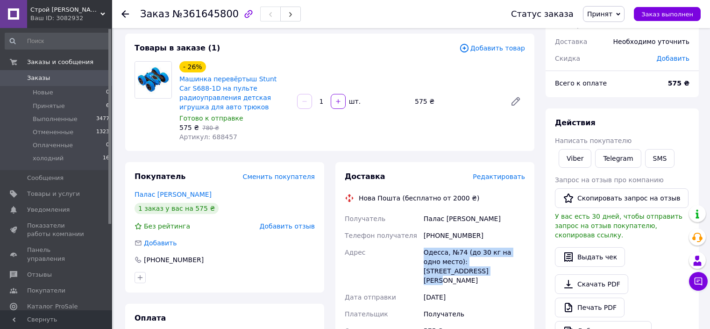
drag, startPoint x: 426, startPoint y: 250, endPoint x: 520, endPoint y: 263, distance: 94.8
click at [520, 263] on div "Одесса, №74 (до 30 кг на одно место): [STREET_ADDRESS][PERSON_NAME]" at bounding box center [474, 266] width 105 height 45
copy div "Одесса, №74 (до 30 кг на одно место): [STREET_ADDRESS][PERSON_NAME]"
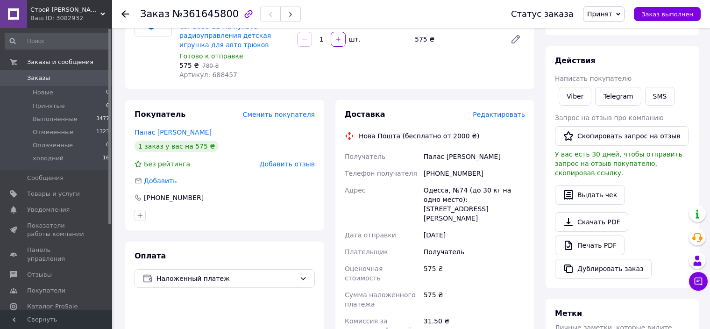
scroll to position [140, 0]
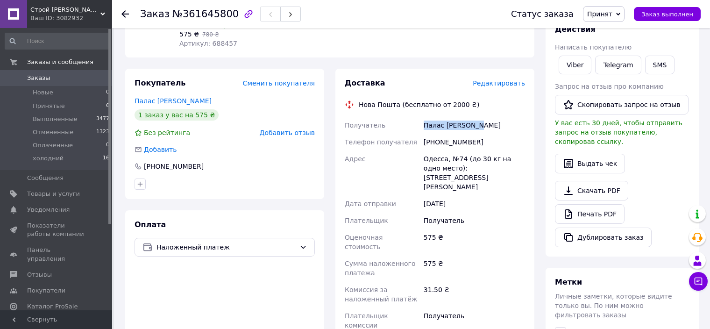
drag, startPoint x: 421, startPoint y: 121, endPoint x: 497, endPoint y: 124, distance: 76.2
click at [497, 124] on div "Получатель Палас [PERSON_NAME] Телефон получателя [PHONE_NUMBER] Адрес Одесса, …" at bounding box center [435, 234] width 184 height 235
copy div "Получатель Палас [PERSON_NAME]"
click at [329, 281] on div "Покупатель Сменить покупателя Палас [PERSON_NAME] 1 заказ у вас на 575 ₴ Без ре…" at bounding box center [225, 260] width 210 height 383
drag, startPoint x: 436, startPoint y: 143, endPoint x: 475, endPoint y: 146, distance: 38.5
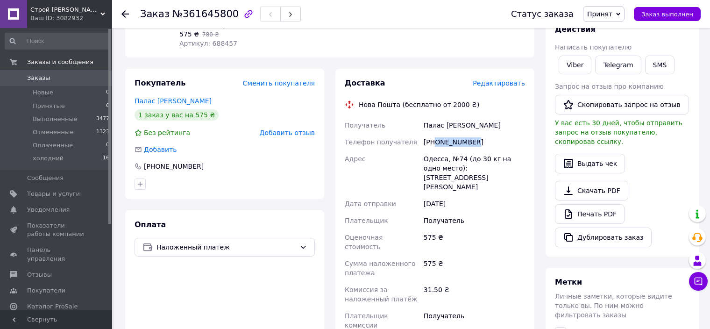
click at [475, 146] on div "[PHONE_NUMBER]" at bounding box center [474, 142] width 105 height 17
copy div "0631023804"
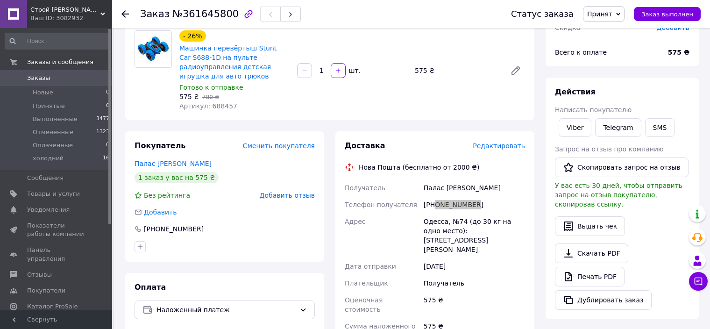
scroll to position [93, 0]
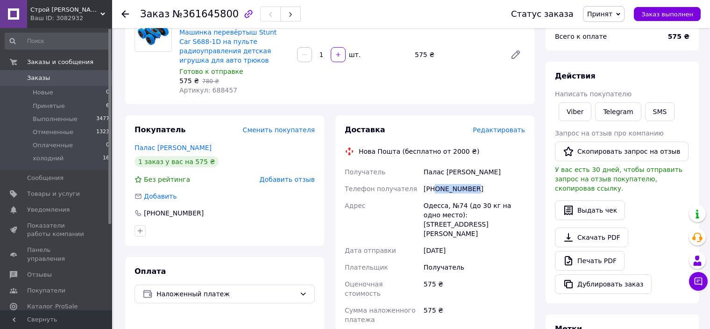
copy div "0631023804"
